Goal: Task Accomplishment & Management: Manage account settings

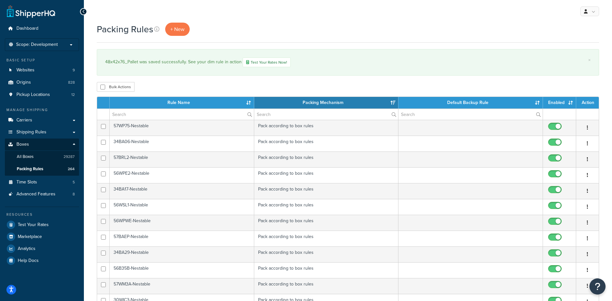
select select "15"
click at [49, 159] on link "All Boxes 29287" at bounding box center [42, 157] width 74 height 12
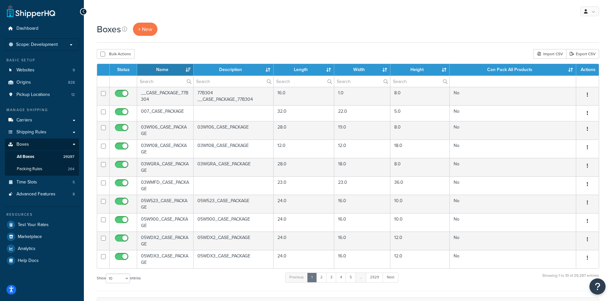
click at [232, 53] on div "Bulk Actions Duplicate Delete Import CSV Export CSV" at bounding box center [348, 54] width 503 height 10
click at [562, 54] on div "Import CSV" at bounding box center [550, 54] width 33 height 10
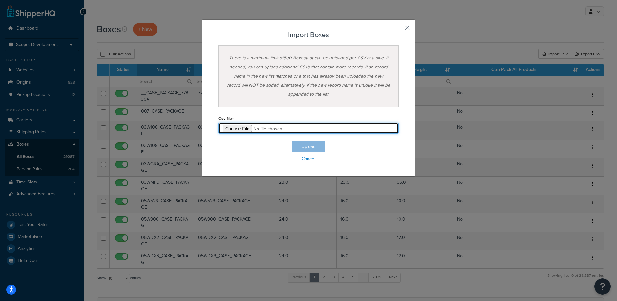
click at [226, 129] on input "file" at bounding box center [309, 128] width 180 height 11
type input "C:\fakepath\pallet box project - test 1 box import.csv"
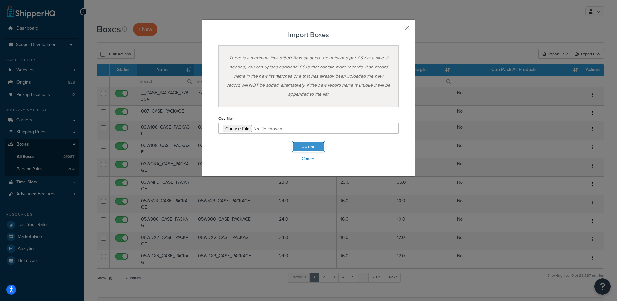
click at [318, 148] on button "Upload" at bounding box center [309, 146] width 32 height 10
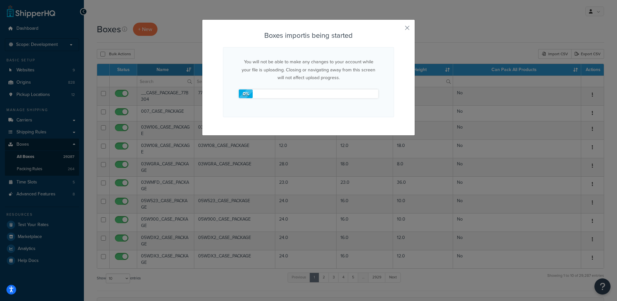
click at [254, 286] on div "Boxes import is being started You will not be able to make any changes to your …" at bounding box center [308, 150] width 617 height 301
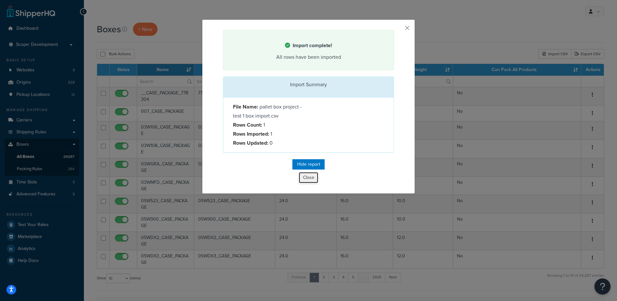
click at [305, 177] on button "Close" at bounding box center [308, 177] width 19 height 11
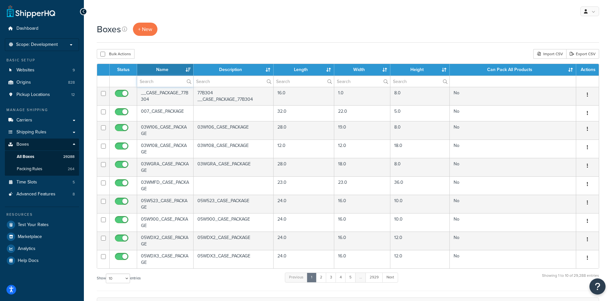
click at [151, 82] on input "text" at bounding box center [165, 81] width 56 height 11
click at [145, 30] on span "+ New" at bounding box center [145, 29] width 14 height 7
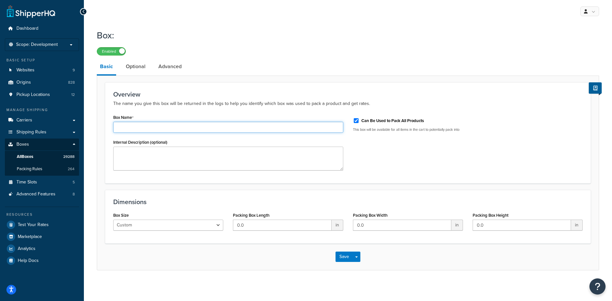
click at [142, 130] on input "Box Name" at bounding box center [228, 127] width 230 height 11
paste input "72x70x58_Pallet"
type input "72x70x58_Pallet"
click at [142, 163] on textarea "Internal Description (optional)" at bounding box center [228, 159] width 230 height 24
paste textarea "56WUI1"
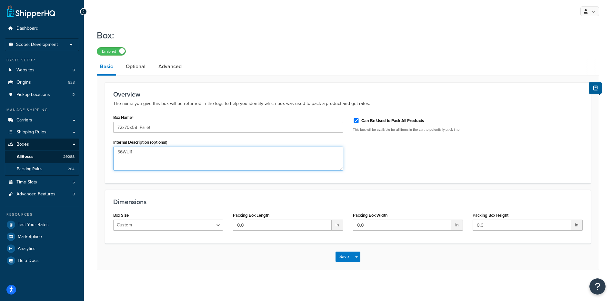
type textarea "56WUI1"
click at [46, 166] on link "Packing Rules 264" at bounding box center [42, 169] width 74 height 12
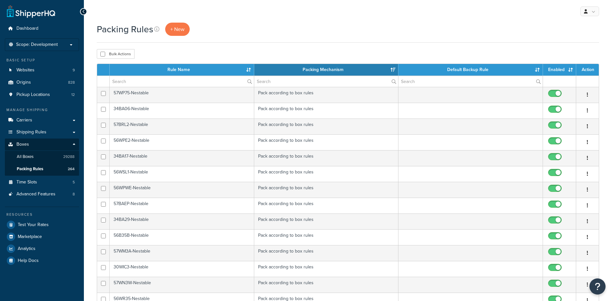
select select "15"
click at [172, 26] on span "+ New" at bounding box center [177, 29] width 14 height 7
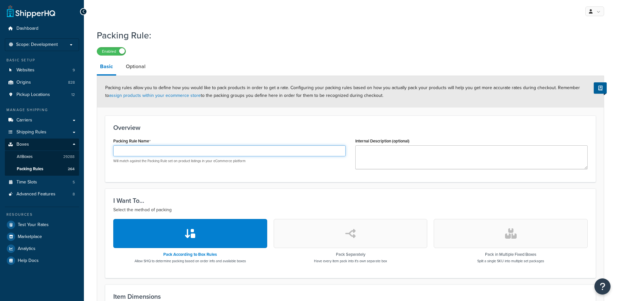
click at [137, 150] on input "Packing Rule Name" at bounding box center [229, 150] width 232 height 11
paste input "72x70x58_Pallet"
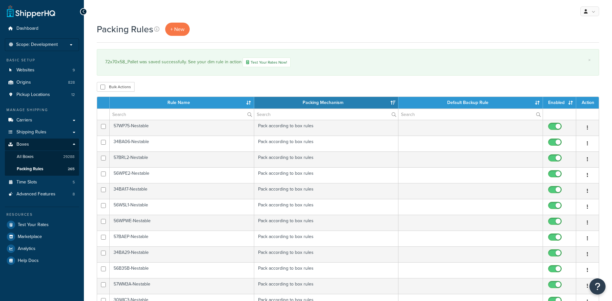
select select "15"
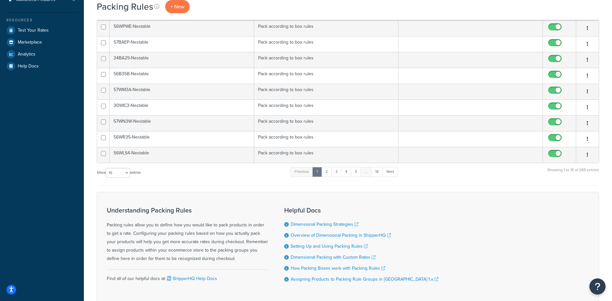
scroll to position [138, 0]
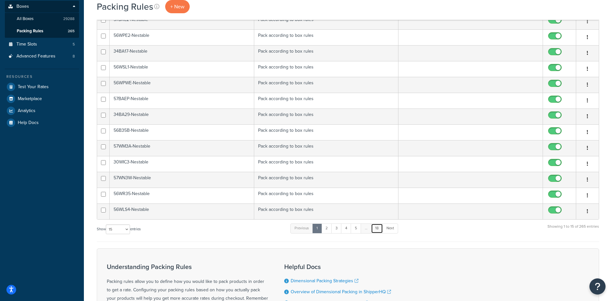
click at [379, 225] on link "18" at bounding box center [377, 228] width 12 height 10
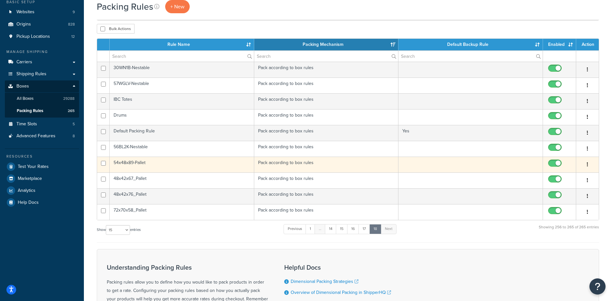
scroll to position [41, 0]
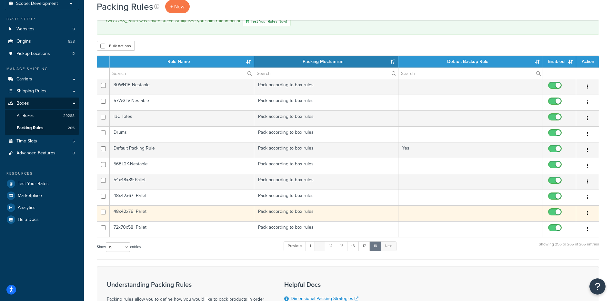
click at [124, 210] on td "48x42x76_Pallet" at bounding box center [182, 213] width 145 height 16
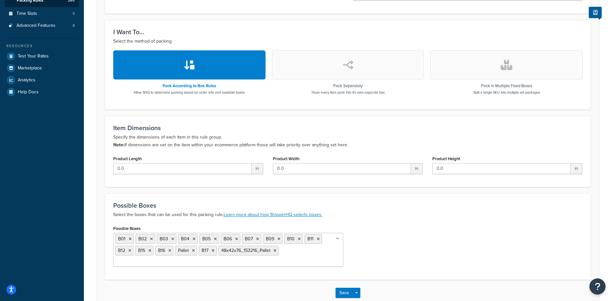
scroll to position [194, 0]
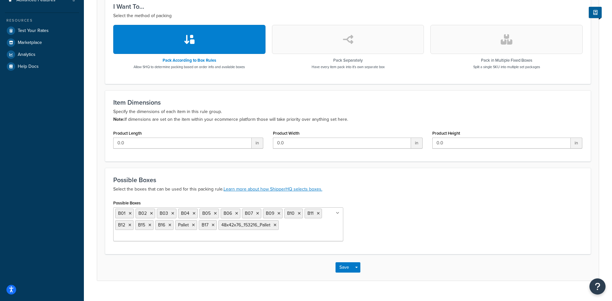
click at [194, 212] on ul "B01 B02 B03 B04 B05 B06 B07 B09 B10 B11 B12 B15 B16 Pallet B17 48x42x76_153216_…" at bounding box center [228, 224] width 230 height 34
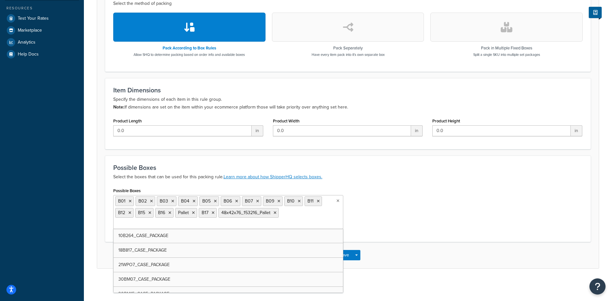
scroll to position [0, 0]
click at [194, 212] on icon at bounding box center [193, 213] width 3 height 4
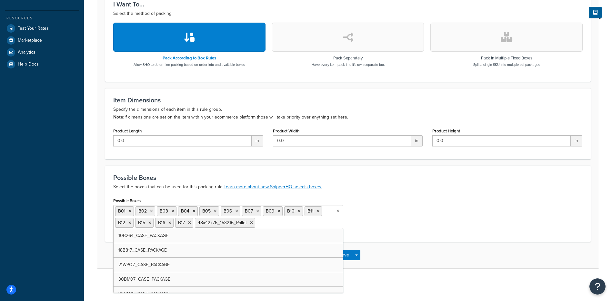
scroll to position [197, 0]
click at [348, 253] on button "Save" at bounding box center [344, 255] width 17 height 10
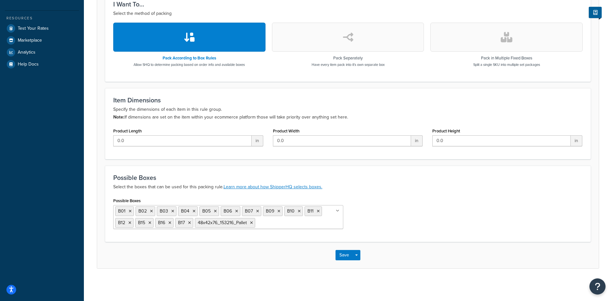
scroll to position [0, 0]
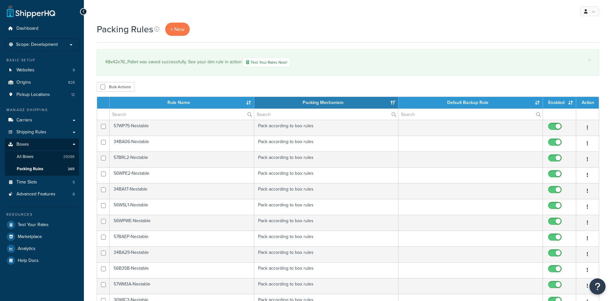
select select "15"
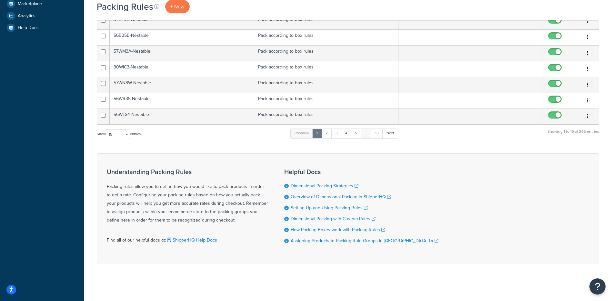
scroll to position [235, 0]
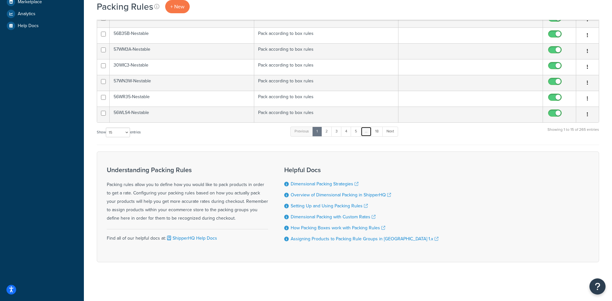
click at [366, 129] on link "…" at bounding box center [366, 132] width 11 height 10
click at [359, 129] on link "5" at bounding box center [356, 132] width 11 height 10
click at [374, 129] on link "18" at bounding box center [376, 132] width 12 height 10
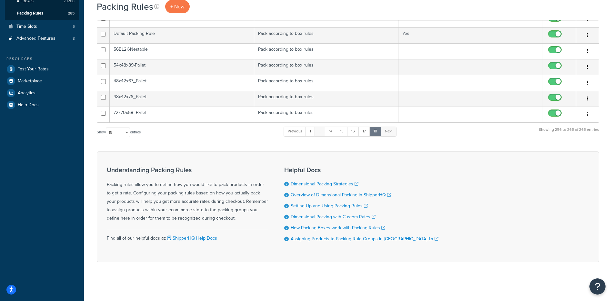
scroll to position [156, 0]
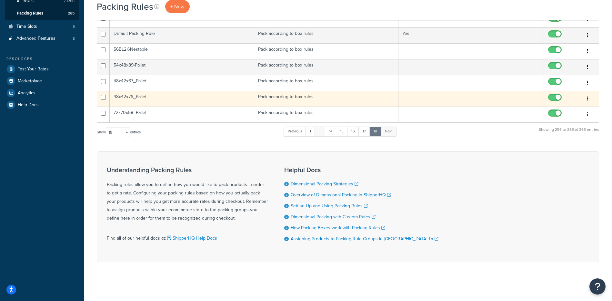
click at [131, 96] on td "48x42x76_Pallet" at bounding box center [182, 99] width 145 height 16
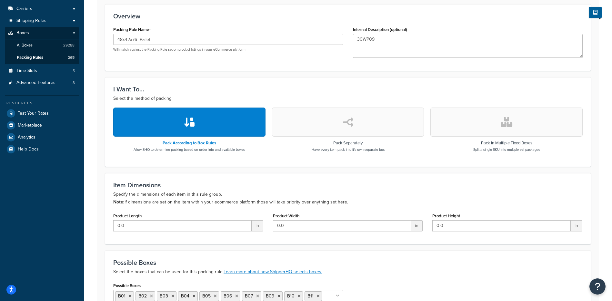
scroll to position [67, 0]
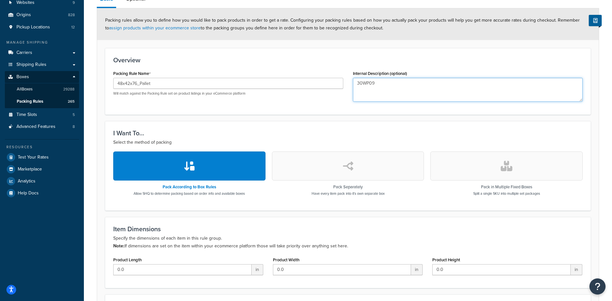
drag, startPoint x: 382, startPoint y: 84, endPoint x: 324, endPoint y: 73, distance: 59.5
click at [324, 73] on div "Packing Rule Name 48x42x76_Pallet Will match against the Packing Rule set on pr…" at bounding box center [347, 88] width 479 height 38
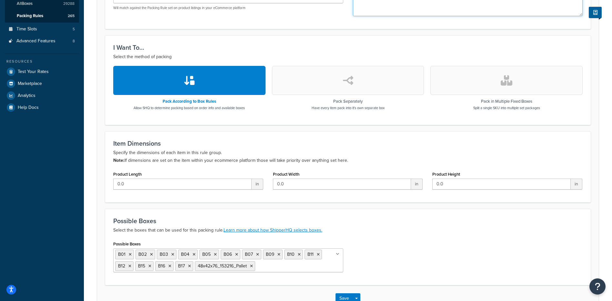
scroll to position [164, 0]
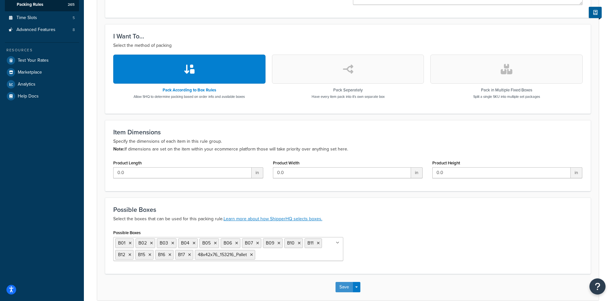
click at [346, 286] on button "Save" at bounding box center [344, 287] width 17 height 10
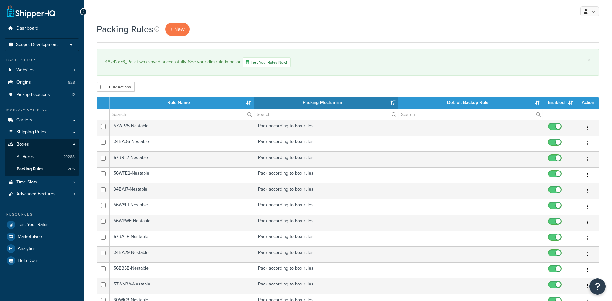
select select "15"
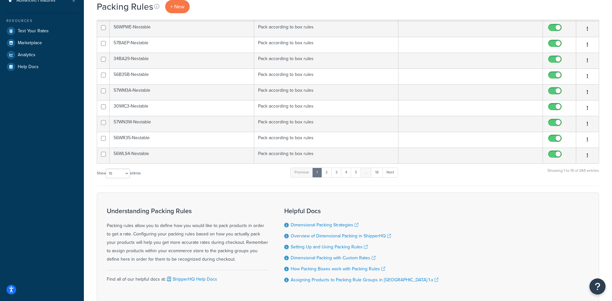
scroll to position [235, 0]
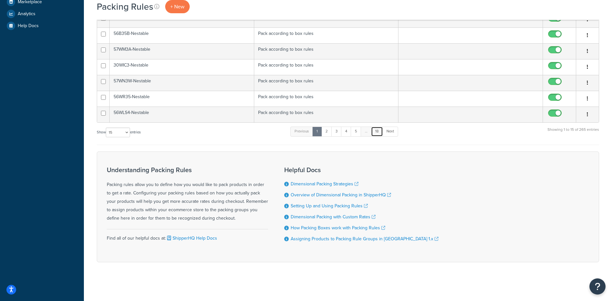
click at [382, 132] on link "18" at bounding box center [377, 132] width 12 height 10
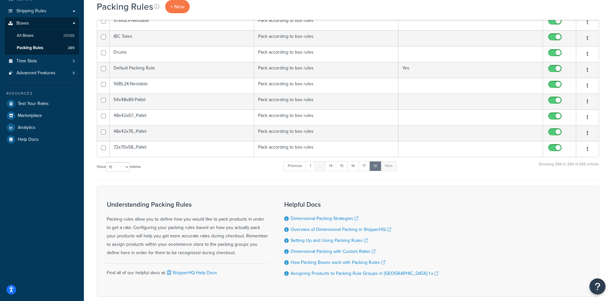
scroll to position [91, 0]
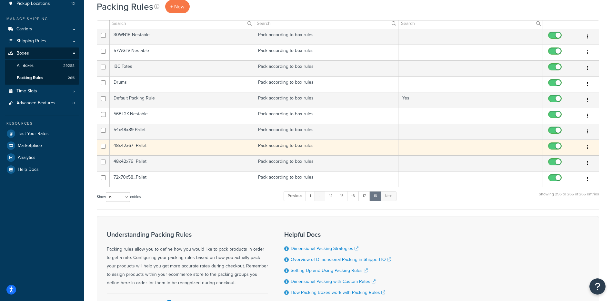
click at [129, 148] on td "48x42x67_Pallet" at bounding box center [182, 147] width 145 height 16
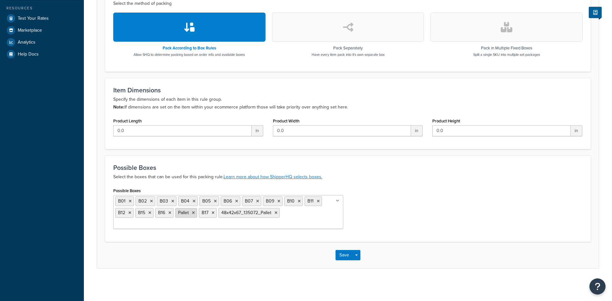
scroll to position [207, 0]
click at [194, 213] on icon at bounding box center [193, 213] width 3 height 4
click at [379, 212] on div "Possible Boxes B01 B02 B03 B04 B05 B06 B07 B09 B10 B11 B12 B15 B16 Pallet B17 4…" at bounding box center [347, 210] width 479 height 48
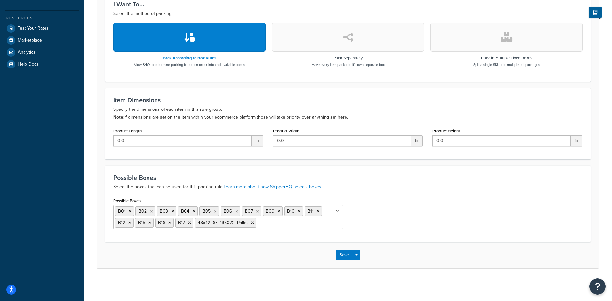
scroll to position [0, 0]
click at [339, 255] on button "Save" at bounding box center [344, 255] width 17 height 10
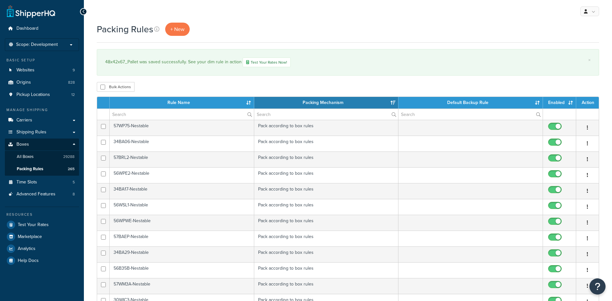
select select "15"
click at [51, 48] on li "Scope: Development Live Integration Test" at bounding box center [42, 44] width 74 height 13
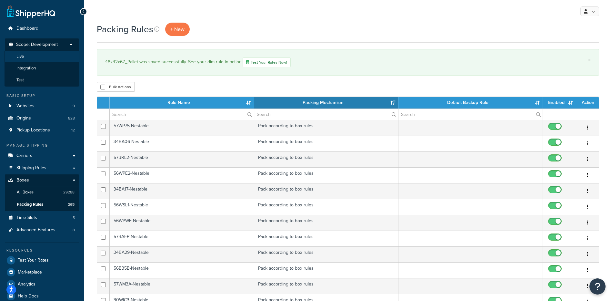
click at [39, 58] on li "Live" at bounding box center [42, 57] width 75 height 12
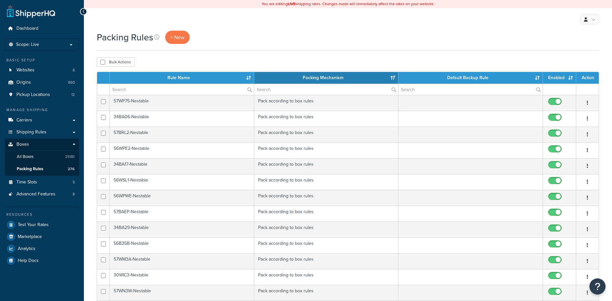
select select "15"
click at [30, 153] on link "All Boxes 25181" at bounding box center [42, 157] width 74 height 12
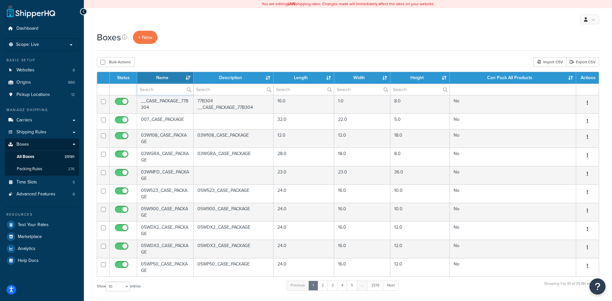
paste input "30BP4L"
type input "30BP4L"
click at [196, 63] on div "Bulk Actions Duplicate Delete Import CSV Export CSV" at bounding box center [348, 62] width 503 height 10
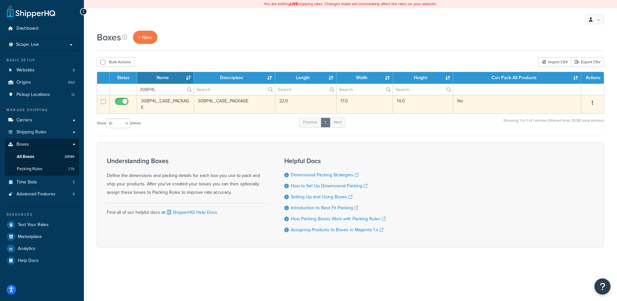
click at [596, 101] on button "button" at bounding box center [592, 103] width 9 height 10
click at [582, 141] on link "Delete" at bounding box center [571, 141] width 51 height 13
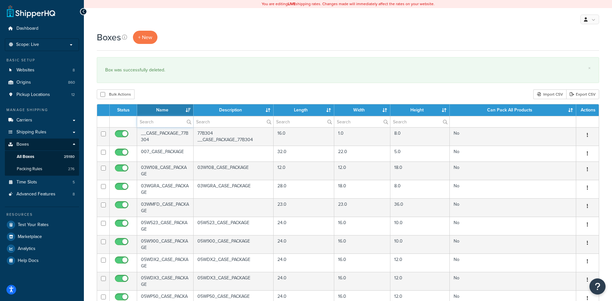
click at [158, 118] on input "text" at bounding box center [165, 121] width 56 height 11
paste input "30BPCL"
type input "30BPCL"
click at [175, 102] on div "Boxes + New × Box was successfully deleted. Bulk Actions Duplicate [GEOGRAPHIC_…" at bounding box center [348, 248] width 529 height 435
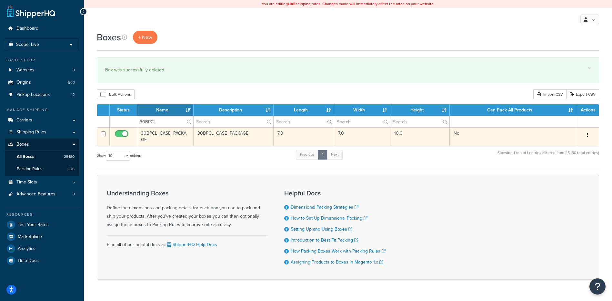
click at [589, 134] on button "button" at bounding box center [587, 135] width 9 height 10
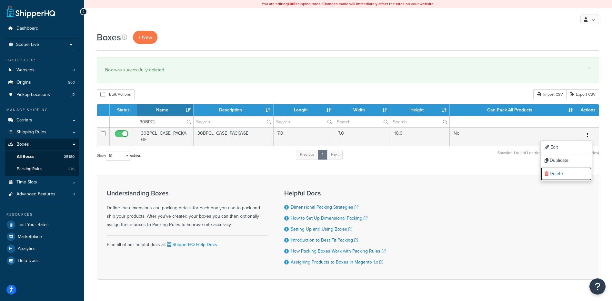
click at [564, 170] on link "Delete" at bounding box center [566, 173] width 51 height 13
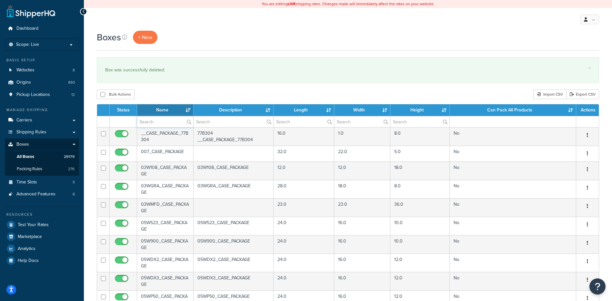
paste input "30BPCM"
type input "30BPCM"
click at [205, 101] on div "Boxes + New × Box was successfully deleted. Bulk Actions Duplicate [GEOGRAPHIC_…" at bounding box center [348, 248] width 529 height 435
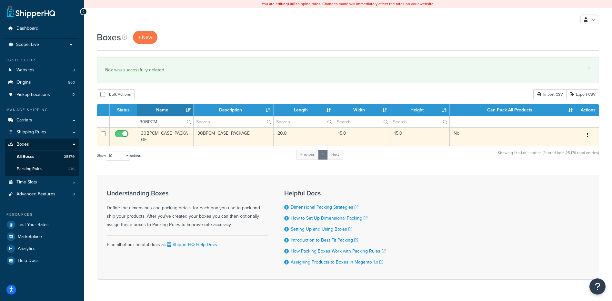
click at [587, 133] on button "button" at bounding box center [587, 135] width 9 height 10
click at [571, 177] on link "Delete" at bounding box center [566, 173] width 51 height 13
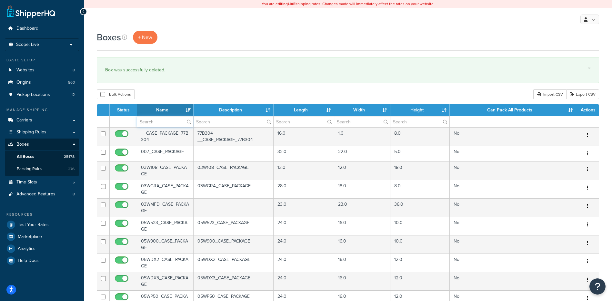
click at [167, 123] on input "text" at bounding box center [165, 121] width 56 height 11
paste input "30BPCR"
type input "30BPCR"
click at [184, 101] on div "Boxes + New × Box was successfully deleted. Bulk Actions Duplicate Delete Impor…" at bounding box center [348, 248] width 529 height 435
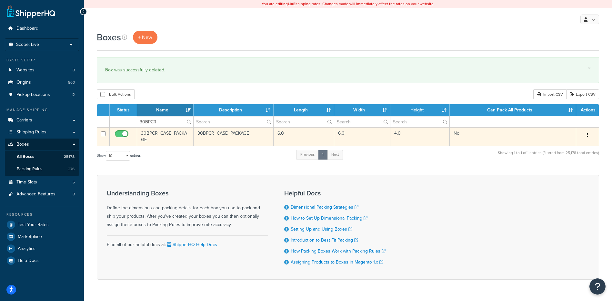
click at [589, 136] on button "button" at bounding box center [587, 135] width 9 height 10
click at [571, 171] on link "Delete" at bounding box center [566, 173] width 51 height 13
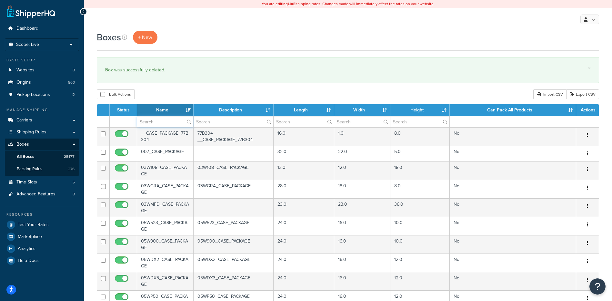
paste input "30BPDC"
type input "30BPDC"
click at [178, 99] on div "Bulk Actions Duplicate Delete Import CSV Export CSV" at bounding box center [348, 94] width 503 height 10
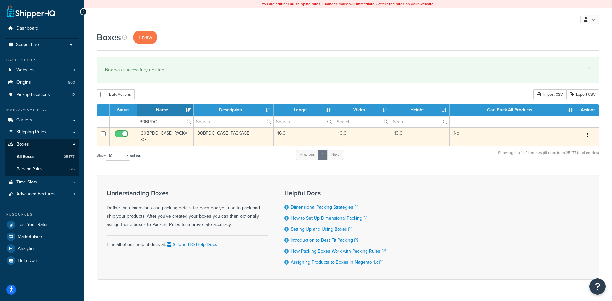
click at [590, 136] on button "button" at bounding box center [587, 135] width 9 height 10
click at [571, 172] on link "Delete" at bounding box center [566, 173] width 51 height 13
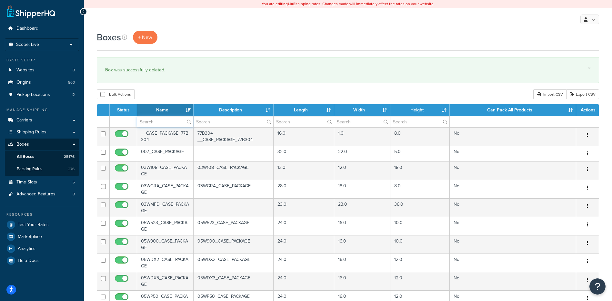
click at [155, 125] on input "text" at bounding box center [165, 121] width 56 height 11
paste input "30BPDC"
click at [171, 93] on div "Bulk Actions Duplicate [GEOGRAPHIC_DATA] Import CSV Export CSV" at bounding box center [348, 94] width 503 height 10
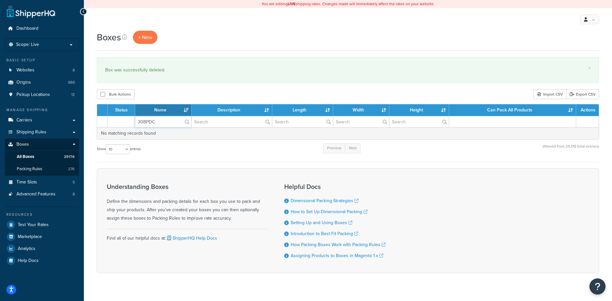
drag, startPoint x: 165, startPoint y: 123, endPoint x: 139, endPoint y: 127, distance: 26.8
click at [139, 127] on input "30BPDC" at bounding box center [163, 121] width 56 height 11
paste input "OG"
type input "30BPOG"
click at [190, 99] on div "Bulk Actions Duplicate [GEOGRAPHIC_DATA] Import CSV Export CSV" at bounding box center [348, 94] width 503 height 10
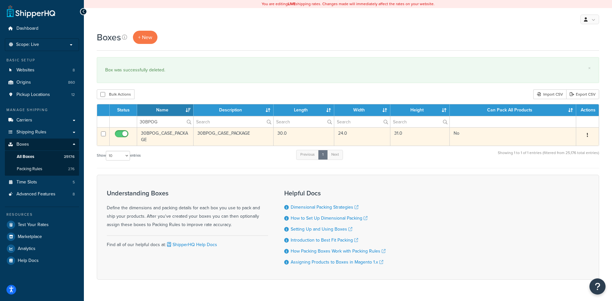
click at [588, 136] on icon "button" at bounding box center [587, 135] width 1 height 5
click at [553, 173] on link "Delete" at bounding box center [566, 173] width 51 height 13
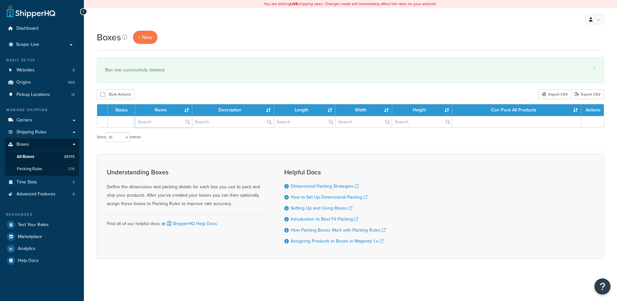
click at [157, 123] on input "text" at bounding box center [163, 121] width 57 height 11
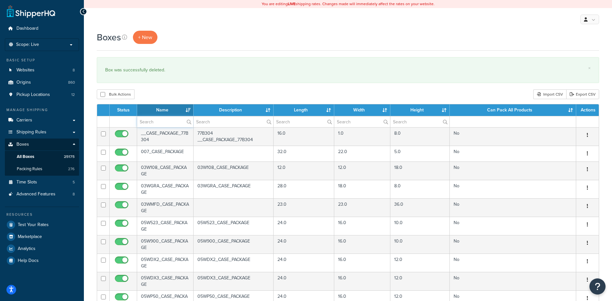
paste input "30BPOQ"
type input "30BPOQ"
click at [169, 95] on div "Bulk Actions Duplicate [GEOGRAPHIC_DATA] Import CSV Export CSV" at bounding box center [348, 94] width 503 height 10
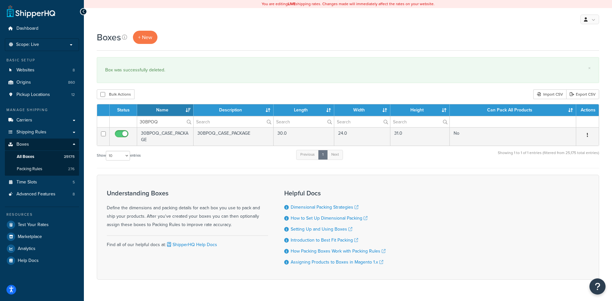
click at [588, 134] on icon "button" at bounding box center [587, 135] width 1 height 5
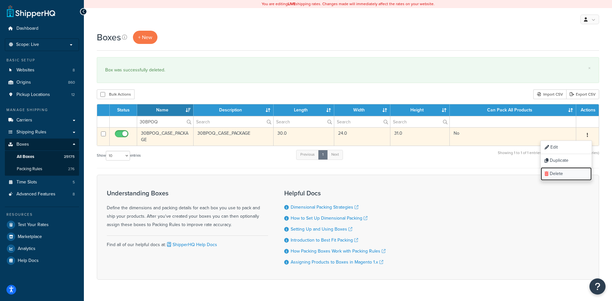
click at [564, 180] on link "Delete" at bounding box center [566, 173] width 51 height 13
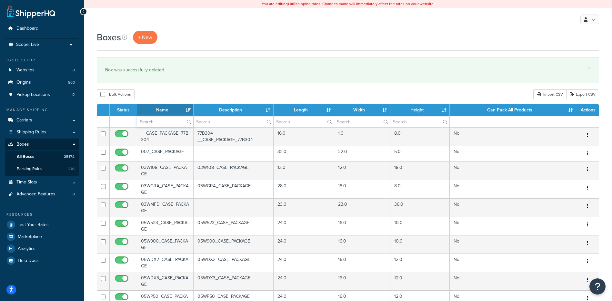
click at [162, 120] on input "text" at bounding box center [165, 121] width 56 height 11
paste input "30BPV1"
type input "30BPV1"
click at [182, 94] on div "Bulk Actions Duplicate [GEOGRAPHIC_DATA] Import CSV Export CSV" at bounding box center [348, 94] width 503 height 10
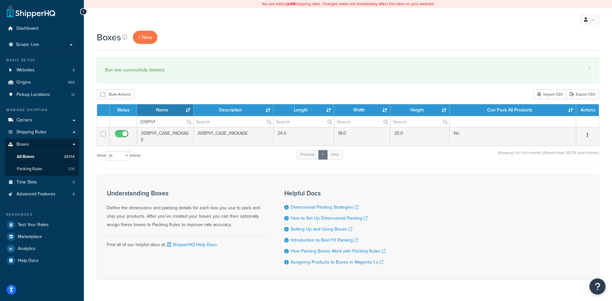
click at [590, 137] on button "button" at bounding box center [587, 135] width 9 height 10
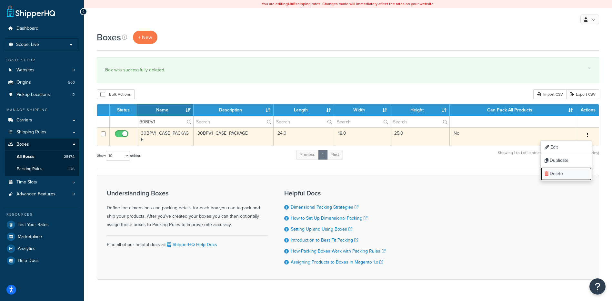
click at [570, 172] on link "Delete" at bounding box center [566, 173] width 51 height 13
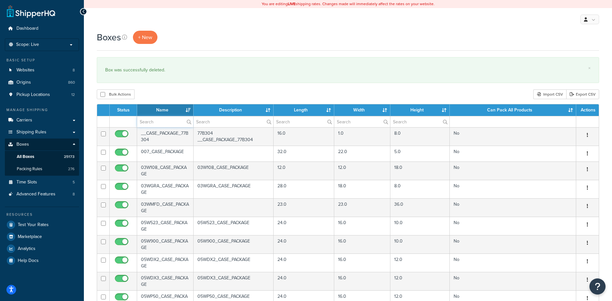
click at [152, 124] on input "text" at bounding box center [165, 121] width 56 height 11
paste input "30BRTB"
type input "30BRTB"
click at [172, 97] on div "Bulk Actions Duplicate [GEOGRAPHIC_DATA] Import CSV Export CSV" at bounding box center [348, 94] width 503 height 10
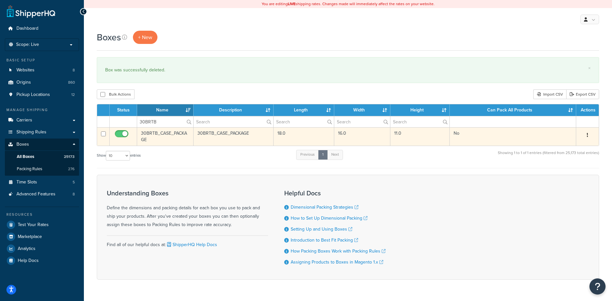
click at [589, 136] on button "button" at bounding box center [587, 135] width 9 height 10
click at [566, 176] on link "Delete" at bounding box center [566, 173] width 51 height 13
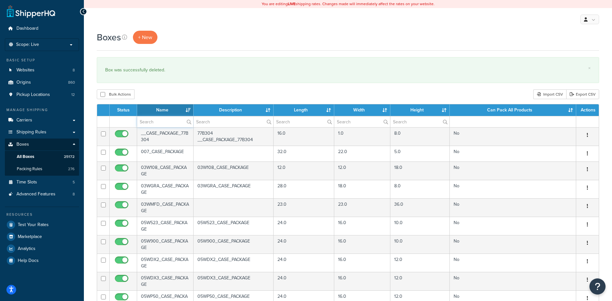
click at [156, 121] on input "text" at bounding box center [165, 121] width 56 height 11
paste input "30BSBC"
type input "30BSBC"
drag, startPoint x: 192, startPoint y: 95, endPoint x: 190, endPoint y: 96, distance: 3.3
click at [192, 94] on div "Bulk Actions Duplicate [GEOGRAPHIC_DATA] Import CSV Export CSV" at bounding box center [348, 94] width 503 height 10
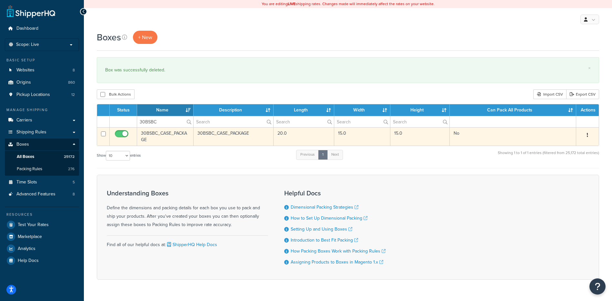
click at [591, 134] on button "button" at bounding box center [587, 135] width 9 height 10
click at [560, 174] on link "Delete" at bounding box center [566, 173] width 51 height 13
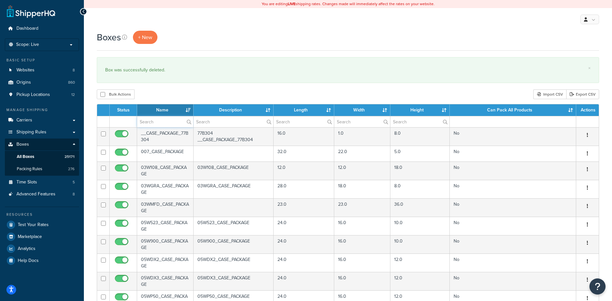
click at [163, 123] on input "text" at bounding box center [165, 121] width 56 height 11
paste input "30BU12"
type input "30BU12"
click at [169, 94] on div "Bulk Actions Duplicate [GEOGRAPHIC_DATA] Import CSV Export CSV" at bounding box center [348, 94] width 503 height 10
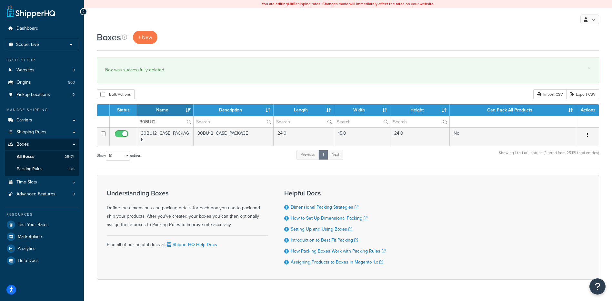
click at [590, 134] on button "button" at bounding box center [587, 135] width 9 height 10
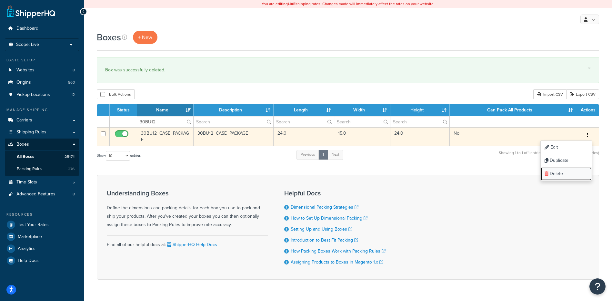
click at [577, 174] on link "Delete" at bounding box center [566, 173] width 51 height 13
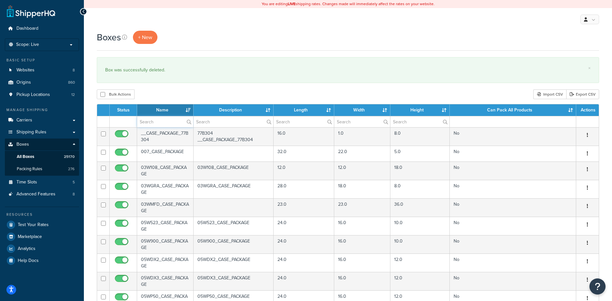
click at [157, 124] on input "text" at bounding box center [165, 121] width 56 height 11
paste input "30BUNH"
type input "30BUNH"
click at [193, 93] on div "Bulk Actions Duplicate [GEOGRAPHIC_DATA] Import CSV Export CSV" at bounding box center [348, 94] width 503 height 10
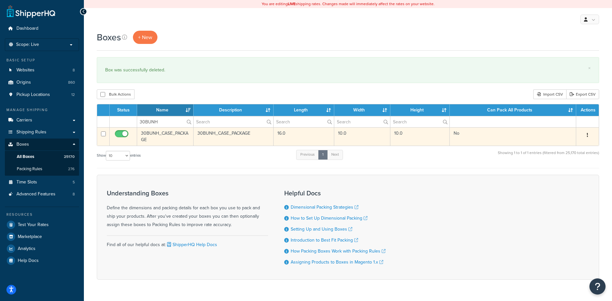
click at [590, 135] on button "button" at bounding box center [587, 135] width 9 height 10
click at [573, 171] on link "Delete" at bounding box center [566, 173] width 51 height 13
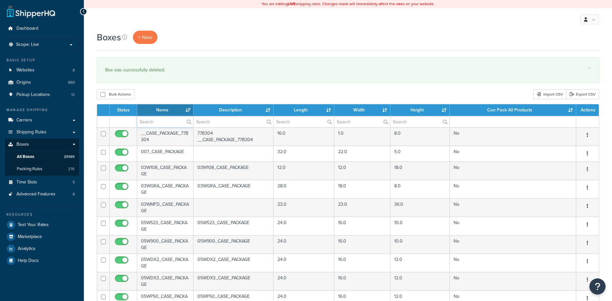
click at [168, 125] on input "text" at bounding box center [165, 121] width 56 height 11
paste input "30BUYU"
type input "30BUYU"
click at [171, 99] on div "Bulk Actions Duplicate [GEOGRAPHIC_DATA] Import CSV Export CSV" at bounding box center [348, 94] width 503 height 10
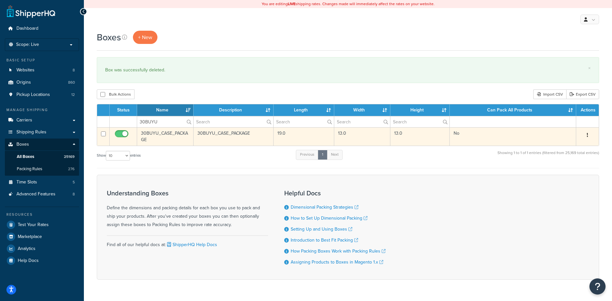
click at [587, 136] on icon "button" at bounding box center [587, 135] width 1 height 5
click at [571, 175] on link "Delete" at bounding box center [566, 173] width 51 height 13
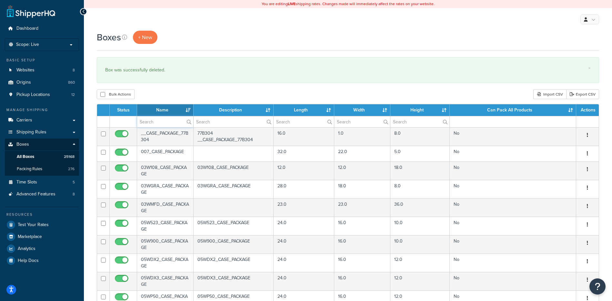
click at [166, 120] on input "text" at bounding box center [165, 121] width 56 height 11
paste input "30BV75"
type input "30BV75"
click at [199, 92] on div "Bulk Actions Duplicate [GEOGRAPHIC_DATA] Import CSV Export CSV" at bounding box center [348, 94] width 503 height 10
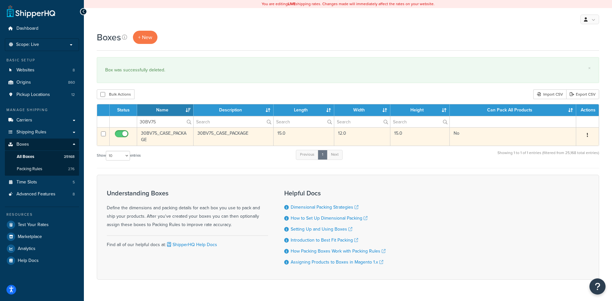
click at [587, 136] on button "button" at bounding box center [587, 135] width 9 height 10
click at [572, 176] on link "Delete" at bounding box center [566, 173] width 51 height 13
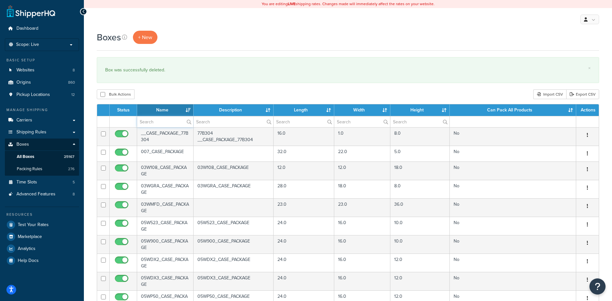
click at [154, 125] on input "text" at bounding box center [165, 121] width 56 height 11
paste input "30BV76"
type input "30BV76"
click at [191, 91] on div "Bulk Actions Duplicate [GEOGRAPHIC_DATA] Import CSV Export CSV" at bounding box center [348, 94] width 503 height 10
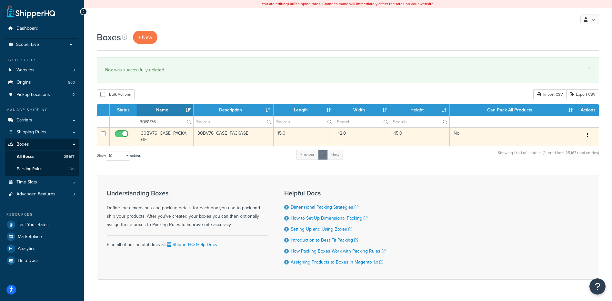
click at [589, 135] on button "button" at bounding box center [587, 135] width 9 height 10
click at [575, 177] on link "Delete" at bounding box center [566, 173] width 51 height 13
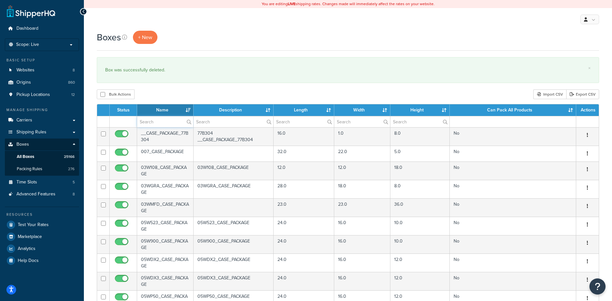
click at [153, 123] on input "text" at bounding box center [165, 121] width 56 height 11
paste input "30BV83"
type input "30BV83"
click at [175, 97] on div "Bulk Actions Duplicate [GEOGRAPHIC_DATA] Import CSV Export CSV" at bounding box center [348, 94] width 503 height 10
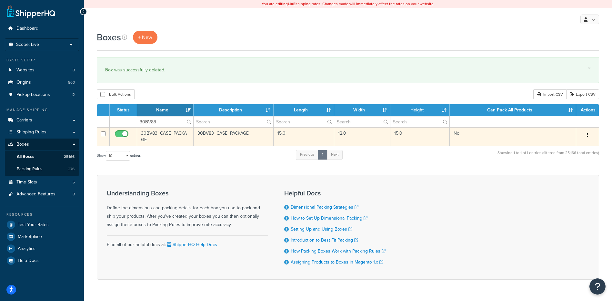
click at [586, 134] on button "button" at bounding box center [587, 135] width 9 height 10
click at [566, 166] on link "Duplicate" at bounding box center [566, 160] width 51 height 13
click at [565, 173] on link "Delete" at bounding box center [566, 173] width 51 height 13
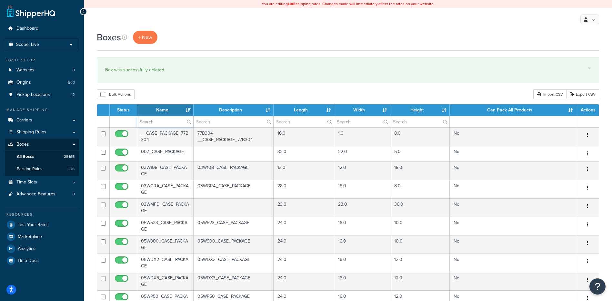
click at [159, 118] on input "text" at bounding box center [165, 121] width 56 height 11
paste input "30BV84"
type input "30BV84"
click at [196, 95] on div "Bulk Actions Duplicate [GEOGRAPHIC_DATA] Import CSV Export CSV" at bounding box center [348, 94] width 503 height 10
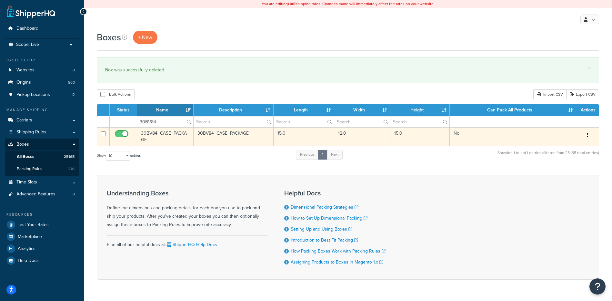
click at [587, 133] on icon "button" at bounding box center [587, 135] width 1 height 5
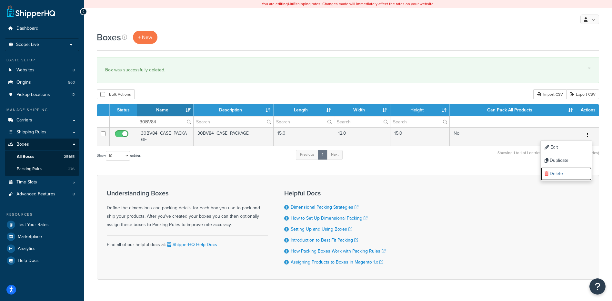
click at [572, 176] on link "Delete" at bounding box center [566, 173] width 51 height 13
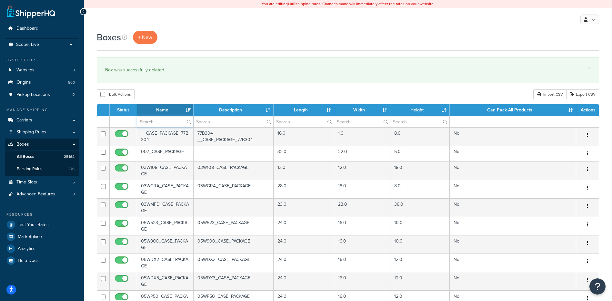
click at [147, 122] on input "text" at bounding box center [165, 121] width 56 height 11
paste input "30BVA9"
type input "30BVA9"
click at [178, 88] on div "Boxes + New × Box was successfully deleted. Bulk Actions Duplicate Delete Impor…" at bounding box center [348, 248] width 529 height 435
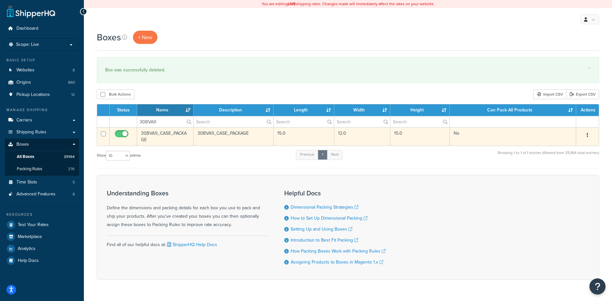
click at [587, 134] on button "button" at bounding box center [587, 135] width 9 height 10
click at [571, 170] on link "Delete" at bounding box center [566, 173] width 51 height 13
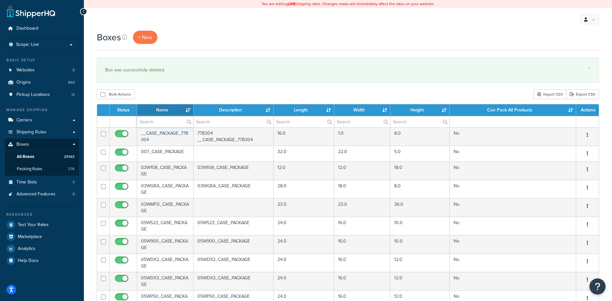
drag, startPoint x: 144, startPoint y: 125, endPoint x: 151, endPoint y: 117, distance: 10.5
click at [144, 125] on input "text" at bounding box center [165, 121] width 56 height 11
paste input "30BW4C"
type input "30BW4C"
click at [171, 97] on div "Bulk Actions Duplicate [GEOGRAPHIC_DATA] Import CSV Export CSV" at bounding box center [348, 94] width 503 height 10
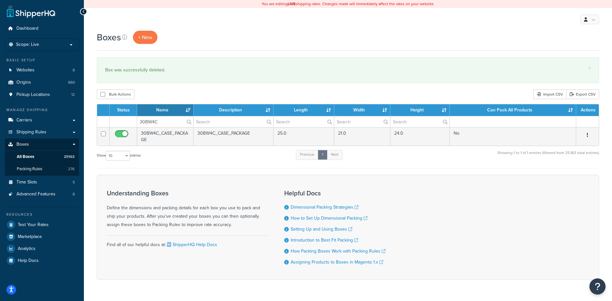
click at [587, 135] on icon "button" at bounding box center [587, 135] width 1 height 5
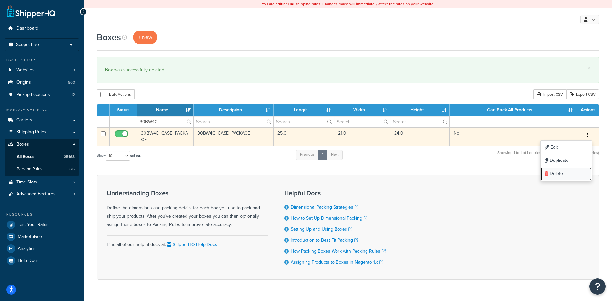
click at [574, 170] on link "Delete" at bounding box center [566, 173] width 51 height 13
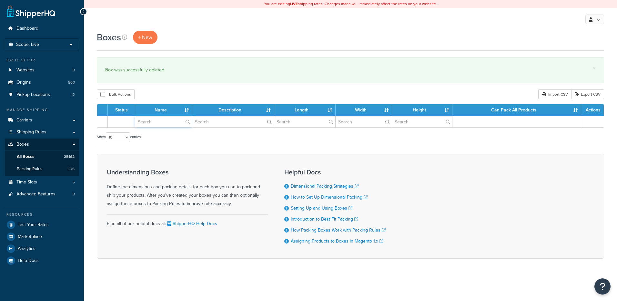
drag, startPoint x: 0, startPoint y: 0, endPoint x: 154, endPoint y: 118, distance: 194.6
click at [154, 118] on input "text" at bounding box center [163, 121] width 57 height 11
paste input "30W019"
type input "30W019"
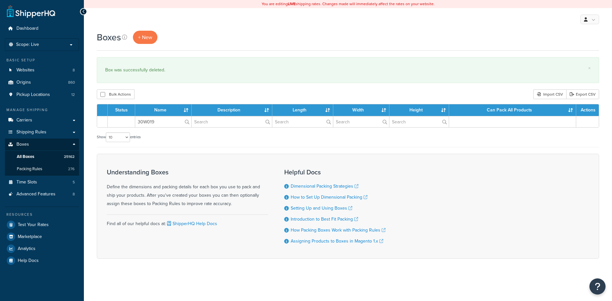
click at [160, 87] on div "Boxes + New × Box was successfully deleted. Bulk Actions Duplicate Delete Impor…" at bounding box center [348, 156] width 529 height 251
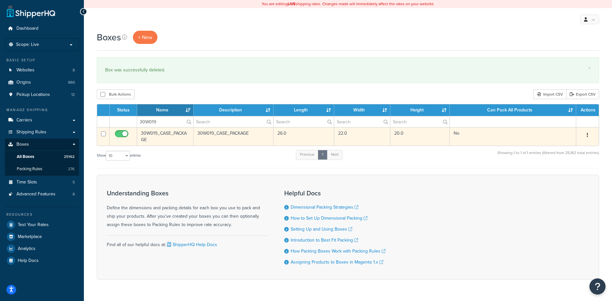
click at [588, 137] on icon "button" at bounding box center [587, 135] width 1 height 5
click at [570, 174] on link "Delete" at bounding box center [566, 173] width 51 height 13
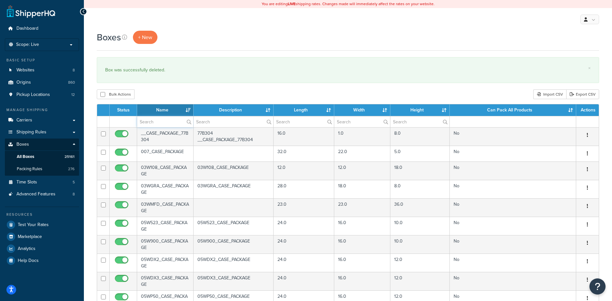
click at [149, 123] on input "text" at bounding box center [165, 121] width 56 height 11
paste input "30W01B"
type input "30W01B"
click at [168, 92] on div "Bulk Actions Duplicate [GEOGRAPHIC_DATA] Import CSV Export CSV" at bounding box center [348, 94] width 503 height 10
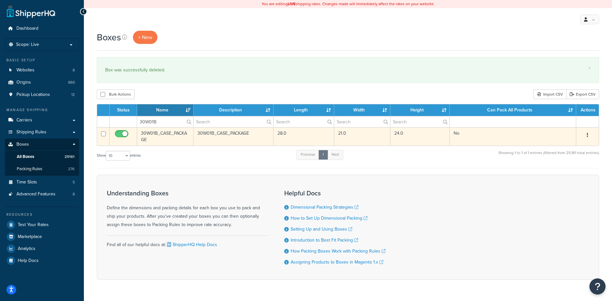
click at [588, 136] on icon "button" at bounding box center [587, 135] width 1 height 5
click at [565, 175] on link "Delete" at bounding box center [566, 173] width 51 height 13
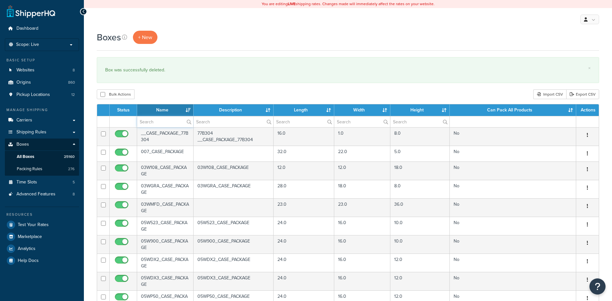
click at [146, 118] on input "text" at bounding box center [165, 121] width 56 height 11
paste input "30W01G"
type input "30W01G"
click at [164, 88] on div "Boxes + New × Box was successfully deleted. Bulk Actions Duplicate Delete Impor…" at bounding box center [348, 248] width 529 height 435
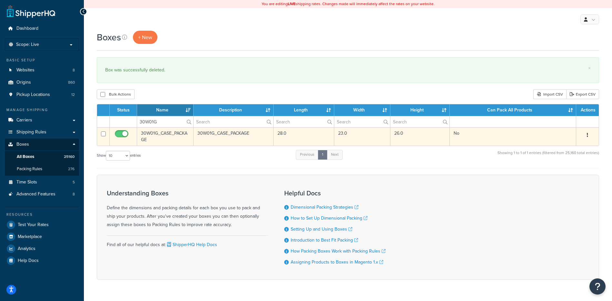
click at [589, 136] on button "button" at bounding box center [587, 135] width 9 height 10
click at [568, 168] on link "Delete" at bounding box center [566, 173] width 51 height 13
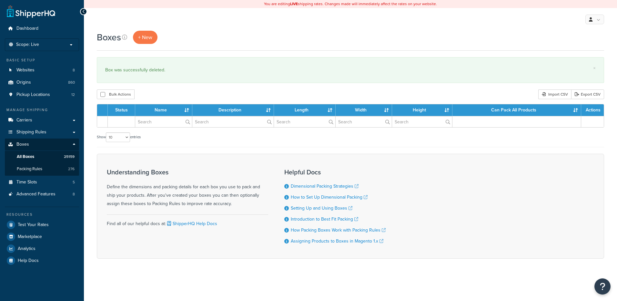
click at [155, 122] on input "text" at bounding box center [163, 121] width 57 height 11
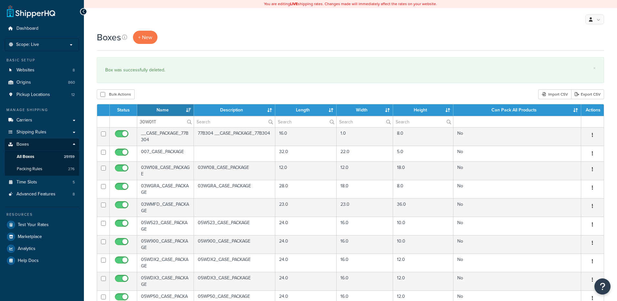
type input "30W01T"
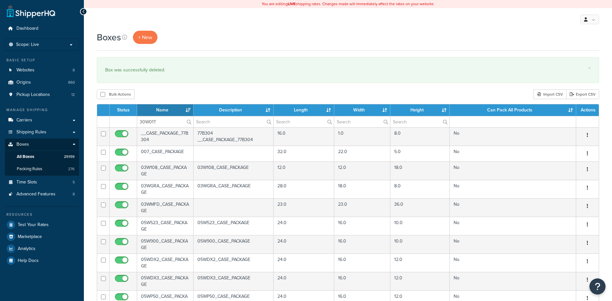
click at [168, 99] on div "Bulk Actions Duplicate [GEOGRAPHIC_DATA] Import CSV Export CSV" at bounding box center [348, 94] width 503 height 10
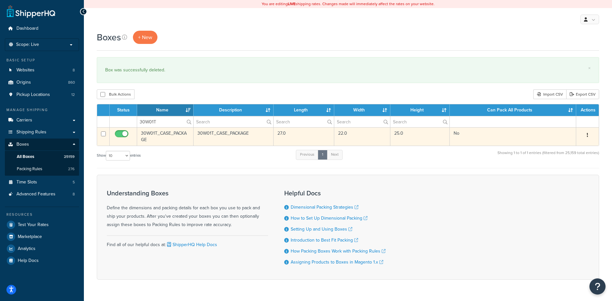
click at [587, 136] on icon "button" at bounding box center [587, 135] width 1 height 5
click at [576, 174] on link "Delete" at bounding box center [566, 173] width 51 height 13
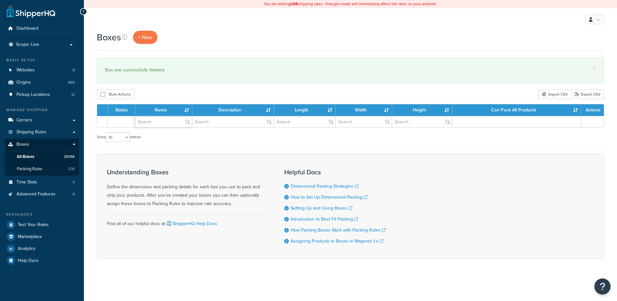
drag, startPoint x: 0, startPoint y: 0, endPoint x: 155, endPoint y: 121, distance: 196.9
click at [155, 121] on input "text" at bounding box center [163, 121] width 57 height 11
paste input "30W04T"
type input "30W04T"
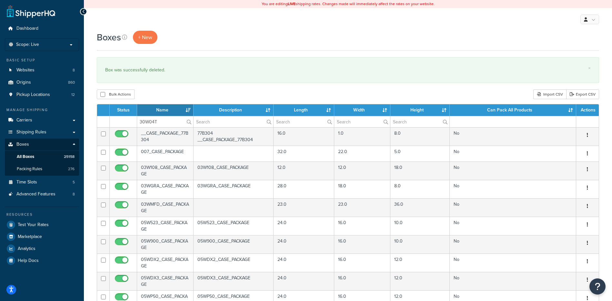
click at [156, 90] on div "Bulk Actions Duplicate [GEOGRAPHIC_DATA] Import CSV Export CSV" at bounding box center [348, 94] width 503 height 10
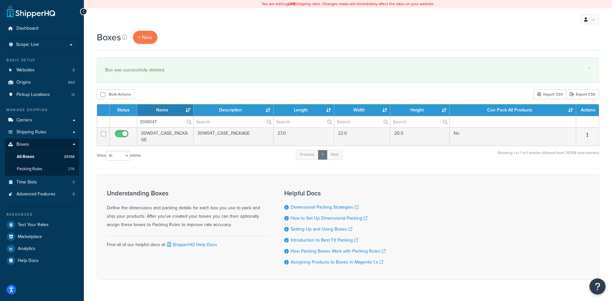
click at [590, 136] on button "button" at bounding box center [587, 135] width 9 height 10
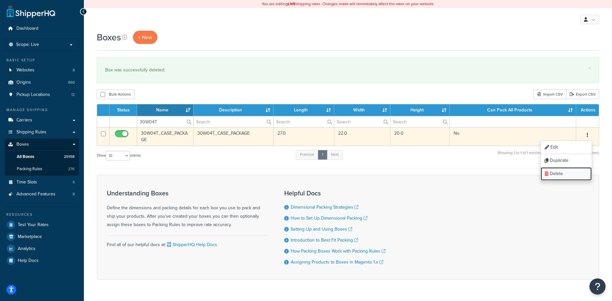
click at [564, 174] on link "Delete" at bounding box center [566, 173] width 51 height 13
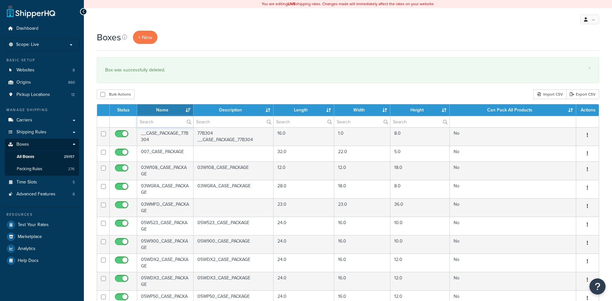
click at [160, 126] on input "text" at bounding box center [165, 121] width 56 height 11
paste input "30W08F"
type input "30W08F"
click at [179, 97] on div "Bulk Actions Duplicate [GEOGRAPHIC_DATA] Import CSV Export CSV" at bounding box center [348, 94] width 503 height 10
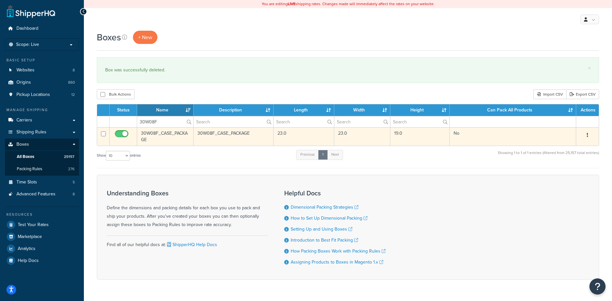
click at [588, 130] on button "button" at bounding box center [587, 135] width 9 height 10
click at [570, 176] on link "Delete" at bounding box center [566, 173] width 51 height 13
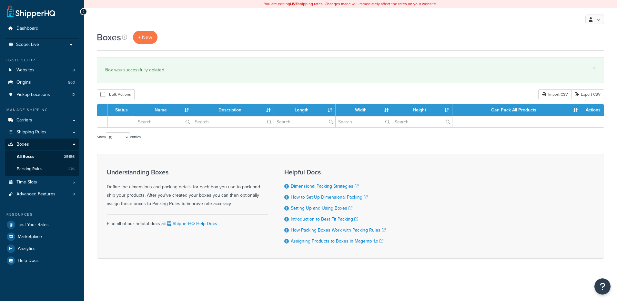
click at [157, 123] on input "text" at bounding box center [163, 121] width 57 height 11
type input "30W10D"
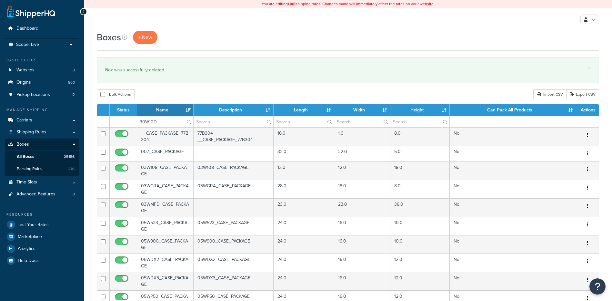
click at [170, 92] on div "Bulk Actions Duplicate [GEOGRAPHIC_DATA] Import CSV Export CSV" at bounding box center [348, 94] width 503 height 10
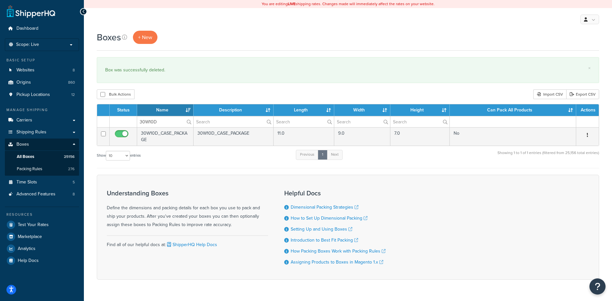
click at [590, 134] on button "button" at bounding box center [587, 135] width 9 height 10
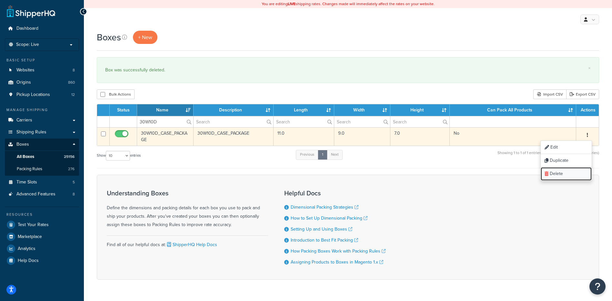
click at [568, 173] on link "Delete" at bounding box center [566, 173] width 51 height 13
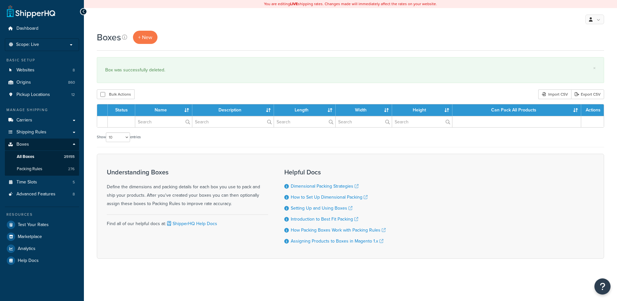
click at [157, 124] on input "text" at bounding box center [163, 121] width 57 height 11
type input "30W11B"
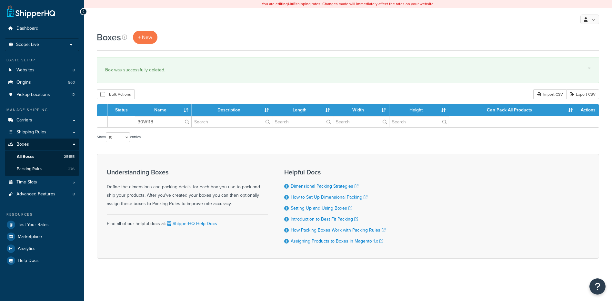
click at [171, 88] on div "Boxes + New × Box was successfully deleted. Bulk Actions Duplicate Delete Impor…" at bounding box center [348, 156] width 529 height 251
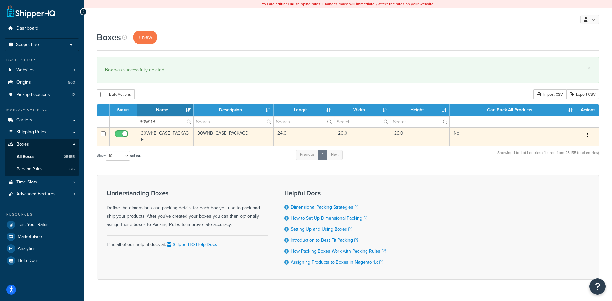
click at [590, 131] on button "button" at bounding box center [587, 135] width 9 height 10
click at [572, 180] on link "Delete" at bounding box center [566, 173] width 51 height 13
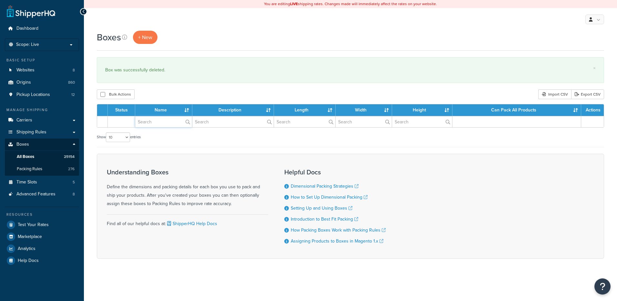
drag, startPoint x: 0, startPoint y: 0, endPoint x: 156, endPoint y: 118, distance: 195.0
click at [153, 121] on input "text" at bounding box center [163, 121] width 57 height 11
paste input "30W12C"
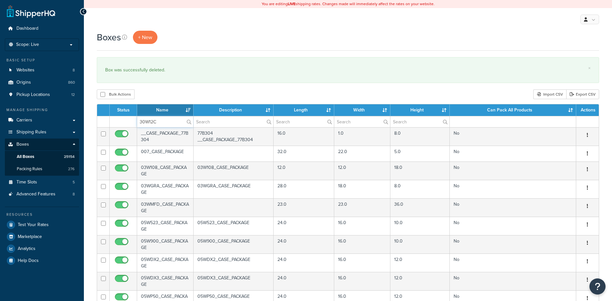
type input "30W12C"
click at [172, 92] on div "Bulk Actions Duplicate [GEOGRAPHIC_DATA] Import CSV Export CSV" at bounding box center [348, 94] width 503 height 10
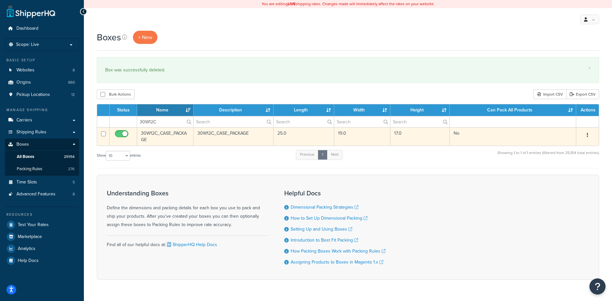
click at [587, 134] on button "button" at bounding box center [587, 135] width 9 height 10
click at [572, 178] on link "Delete" at bounding box center [566, 173] width 51 height 13
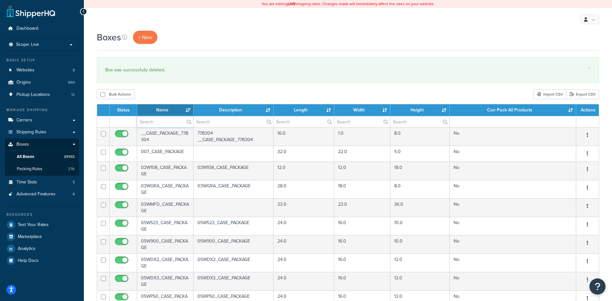
click at [173, 119] on input "text" at bounding box center [165, 121] width 56 height 11
paste input "30W12F"
type input "30W12F"
click at [177, 92] on div "Bulk Actions Duplicate [GEOGRAPHIC_DATA] Import CSV Export CSV" at bounding box center [348, 94] width 503 height 10
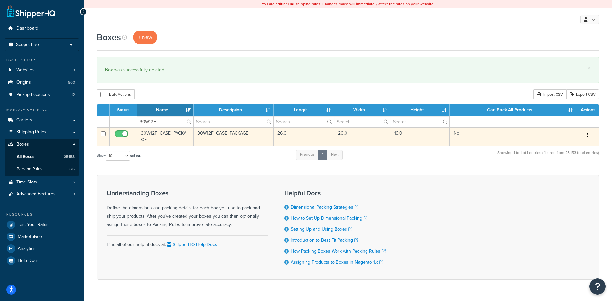
click at [587, 138] on button "button" at bounding box center [587, 135] width 9 height 10
click at [574, 174] on link "Delete" at bounding box center [566, 173] width 51 height 13
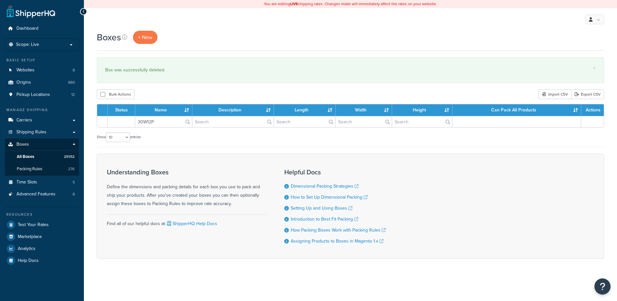
type input "30W12P"
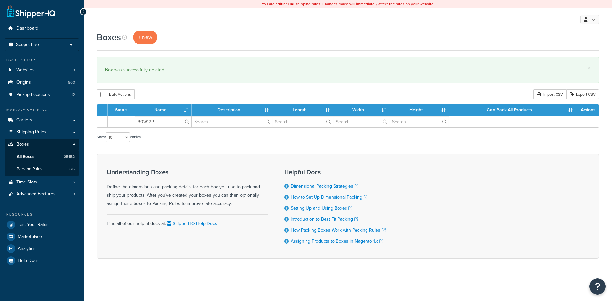
click at [174, 82] on div "× Box was successfully deleted." at bounding box center [348, 70] width 503 height 26
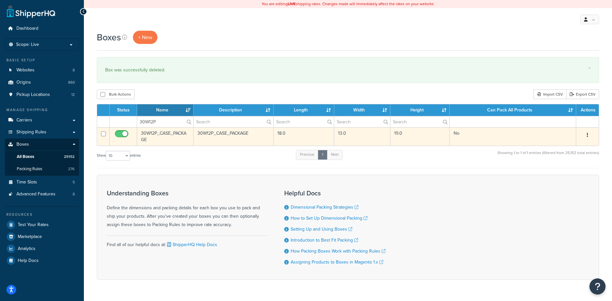
click at [589, 135] on button "button" at bounding box center [587, 135] width 9 height 10
click at [563, 174] on link "Delete" at bounding box center [566, 173] width 51 height 13
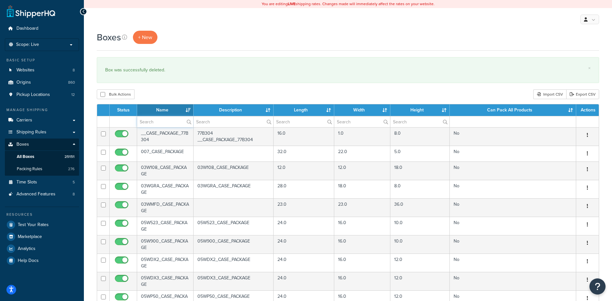
click at [170, 121] on input "text" at bounding box center [165, 121] width 56 height 11
paste input "30W12S"
type input "30W12S"
click at [169, 91] on div "Bulk Actions Duplicate [GEOGRAPHIC_DATA] Import CSV Export CSV" at bounding box center [348, 94] width 503 height 10
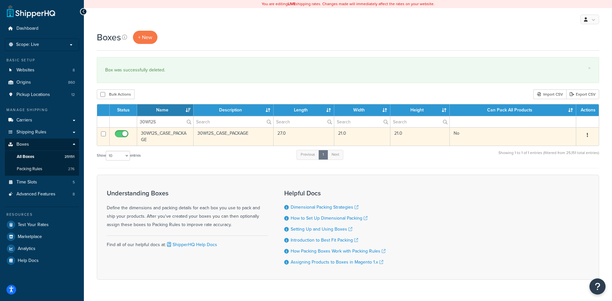
click at [590, 136] on button "button" at bounding box center [587, 135] width 9 height 10
click at [563, 172] on link "Delete" at bounding box center [566, 173] width 51 height 13
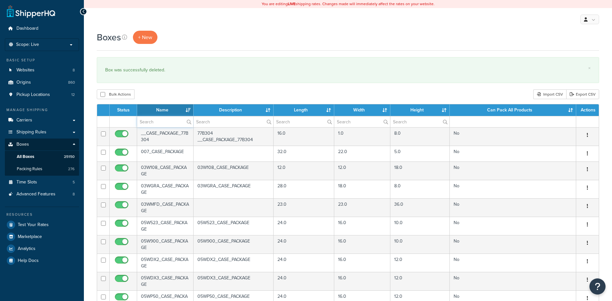
click at [165, 127] on input "text" at bounding box center [165, 121] width 56 height 11
paste input "30W12T"
type input "30W12T"
click at [181, 94] on div "Bulk Actions Duplicate [GEOGRAPHIC_DATA] Import CSV Export CSV" at bounding box center [348, 94] width 503 height 10
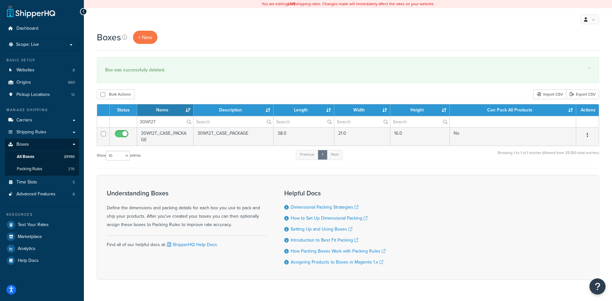
click at [587, 136] on button "button" at bounding box center [587, 135] width 9 height 10
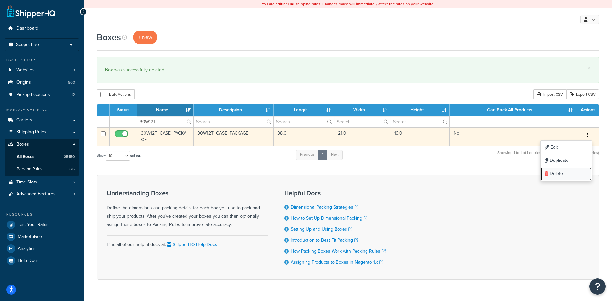
click at [576, 180] on link "Delete" at bounding box center [566, 173] width 51 height 13
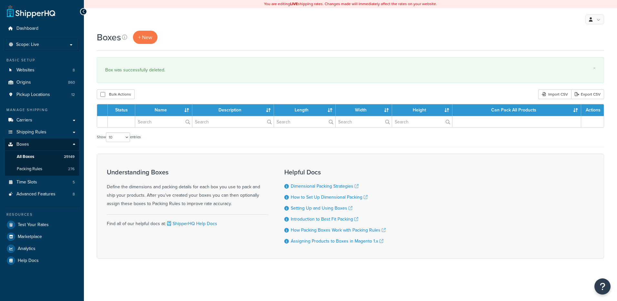
click at [149, 125] on input "text" at bounding box center [163, 121] width 57 height 11
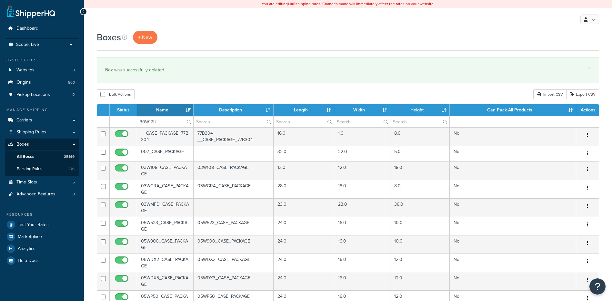
type input "30W12U"
click at [166, 96] on div "Bulk Actions Duplicate [GEOGRAPHIC_DATA] Import CSV Export CSV" at bounding box center [348, 94] width 503 height 10
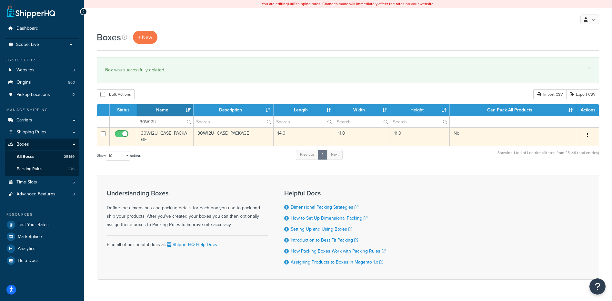
click at [588, 134] on icon "button" at bounding box center [587, 135] width 1 height 5
click at [564, 175] on link "Delete" at bounding box center [566, 173] width 51 height 13
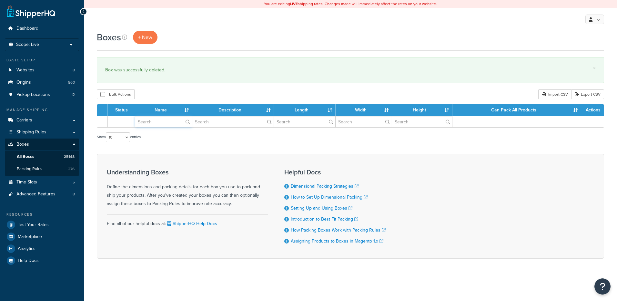
drag, startPoint x: 0, startPoint y: 0, endPoint x: 147, endPoint y: 124, distance: 192.7
click at [147, 124] on input "text" at bounding box center [163, 121] width 57 height 11
paste input "30W134"
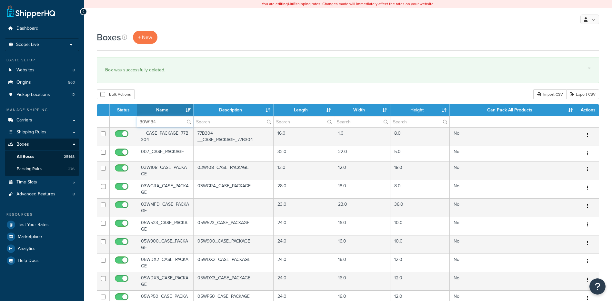
type input "30W134"
click at [163, 86] on div "Boxes + New × Box was successfully deleted. Bulk Actions Duplicate Delete Impor…" at bounding box center [348, 248] width 529 height 435
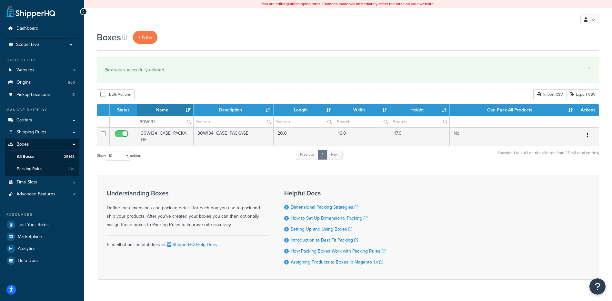
click at [588, 134] on icon "button" at bounding box center [587, 135] width 1 height 5
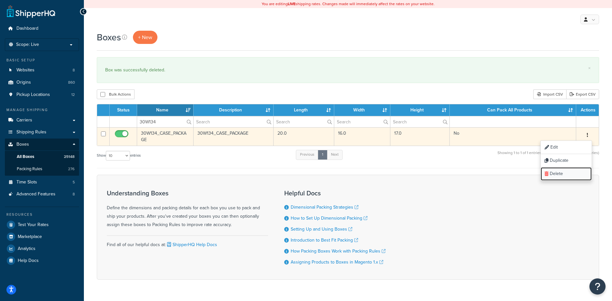
click at [575, 176] on link "Delete" at bounding box center [566, 173] width 51 height 13
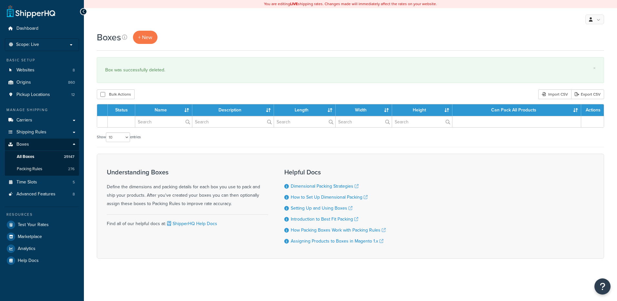
click at [167, 126] on input "text" at bounding box center [163, 121] width 57 height 11
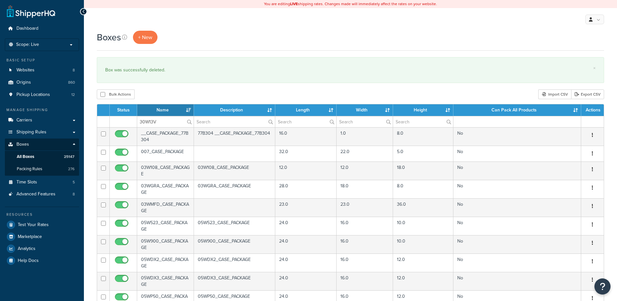
type input "30W13V"
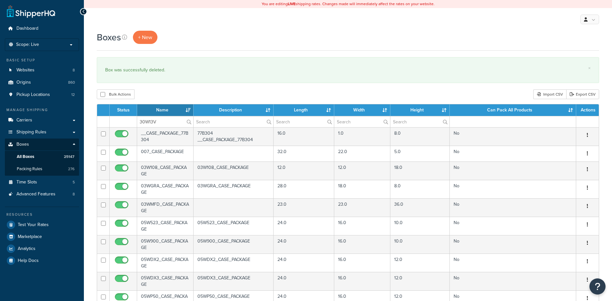
click at [170, 90] on div "Bulk Actions Duplicate [GEOGRAPHIC_DATA] Import CSV Export CSV" at bounding box center [348, 94] width 503 height 10
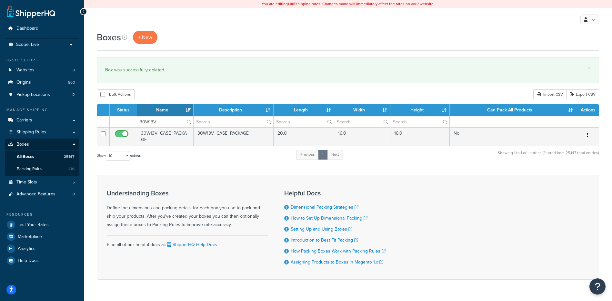
click at [589, 134] on button "button" at bounding box center [587, 135] width 9 height 10
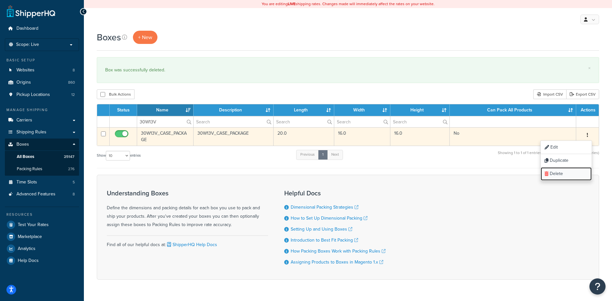
click at [572, 176] on link "Delete" at bounding box center [566, 173] width 51 height 13
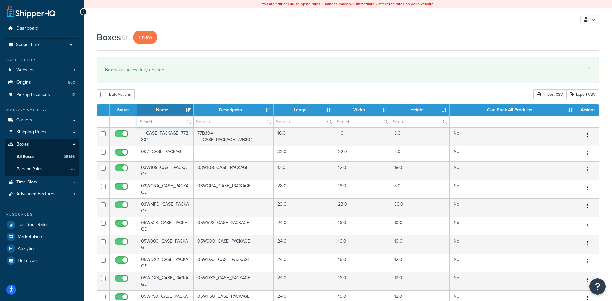
click at [159, 122] on input "text" at bounding box center [165, 121] width 56 height 11
paste input "30W140"
type input "30W140"
click at [159, 93] on div "Bulk Actions Duplicate [GEOGRAPHIC_DATA] Import CSV Export CSV" at bounding box center [348, 94] width 503 height 10
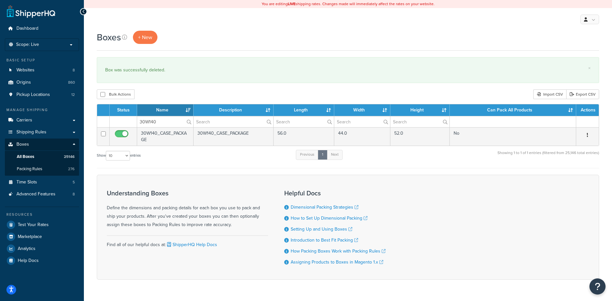
click at [589, 135] on button "button" at bounding box center [587, 135] width 9 height 10
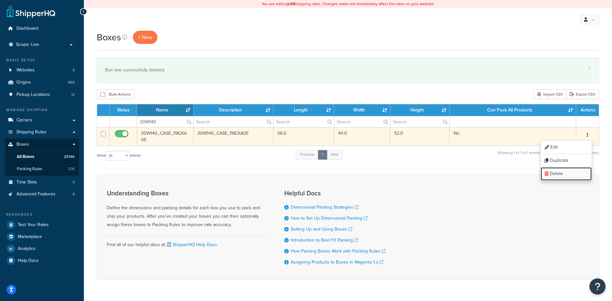
click at [576, 170] on link "Delete" at bounding box center [566, 173] width 51 height 13
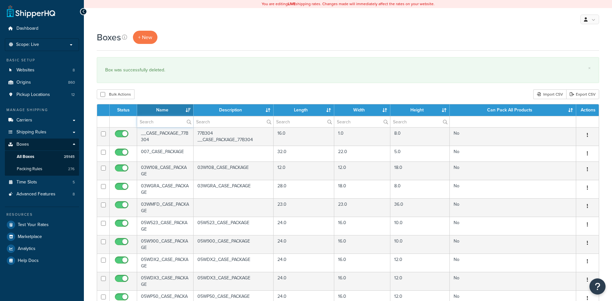
click at [157, 120] on input "text" at bounding box center [165, 121] width 56 height 11
paste input "30W148"
type input "30W148"
click at [167, 93] on div "Bulk Actions Duplicate [GEOGRAPHIC_DATA] Import CSV Export CSV" at bounding box center [348, 94] width 503 height 10
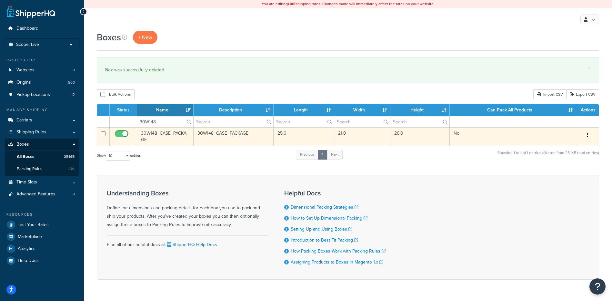
click at [590, 134] on button "button" at bounding box center [587, 135] width 9 height 10
click at [569, 175] on link "Delete" at bounding box center [566, 173] width 51 height 13
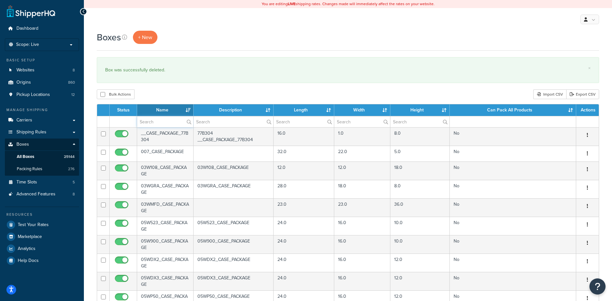
click at [144, 125] on input "text" at bounding box center [165, 121] width 56 height 11
paste input "30W15F"
type input "30W15F"
click at [159, 92] on div "Bulk Actions Duplicate [GEOGRAPHIC_DATA] Import CSV Export CSV" at bounding box center [348, 94] width 503 height 10
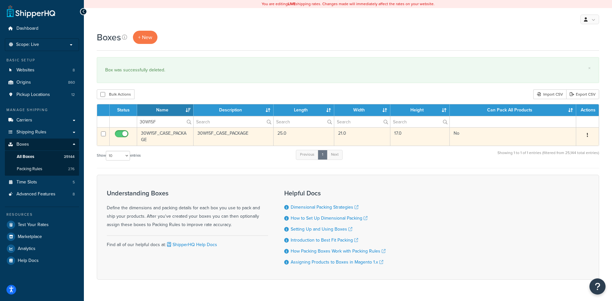
click at [589, 133] on button "button" at bounding box center [587, 135] width 9 height 10
click at [575, 171] on link "Delete" at bounding box center [566, 173] width 51 height 13
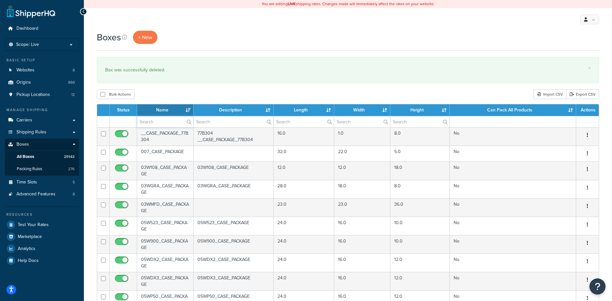
click at [170, 119] on input "text" at bounding box center [165, 121] width 56 height 11
paste input "30W15F"
click at [179, 93] on div "Bulk Actions Duplicate [GEOGRAPHIC_DATA] Import CSV Export CSV" at bounding box center [348, 94] width 503 height 10
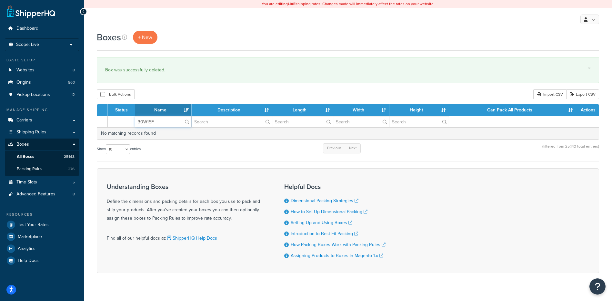
click at [154, 123] on input "30W15F" at bounding box center [163, 121] width 56 height 11
drag, startPoint x: 154, startPoint y: 123, endPoint x: 129, endPoint y: 117, distance: 26.3
click at [129, 117] on tr "30W15F" at bounding box center [348, 121] width 502 height 11
paste input "7B"
type input "30W17B"
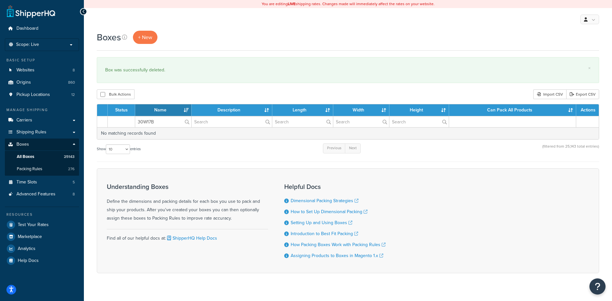
click at [164, 98] on div "Bulk Actions Duplicate Delete Import CSV Export CSV" at bounding box center [348, 94] width 503 height 10
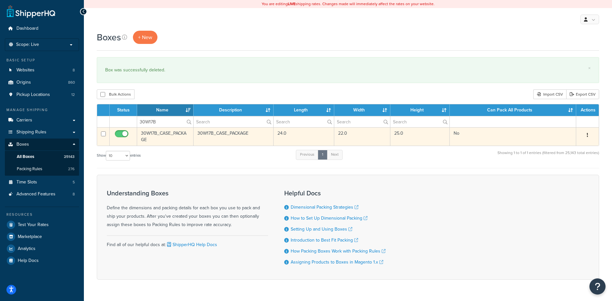
click at [590, 135] on button "button" at bounding box center [587, 135] width 9 height 10
click at [576, 173] on link "Delete" at bounding box center [566, 173] width 51 height 13
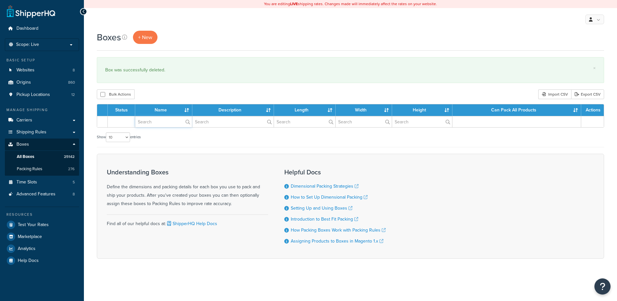
paste input "30W1NC"
drag, startPoint x: 0, startPoint y: 0, endPoint x: 157, endPoint y: 101, distance: 186.2
click at [159, 121] on input "30W1NC" at bounding box center [163, 121] width 57 height 11
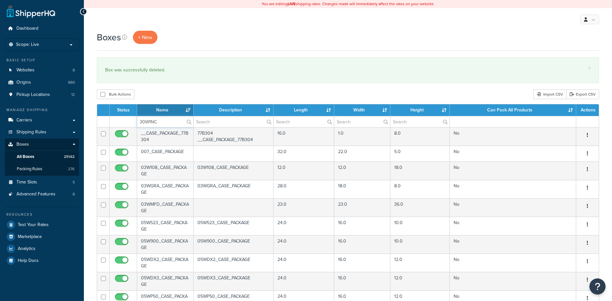
type input "30W1NC"
click at [160, 92] on div "Bulk Actions Duplicate [GEOGRAPHIC_DATA] Import CSV Export CSV" at bounding box center [348, 94] width 503 height 10
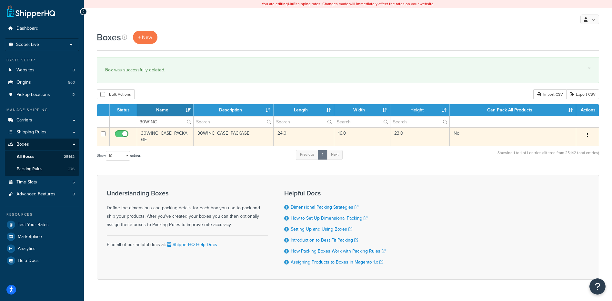
click at [587, 131] on button "button" at bounding box center [587, 135] width 9 height 10
click at [555, 173] on link "Delete" at bounding box center [566, 173] width 51 height 13
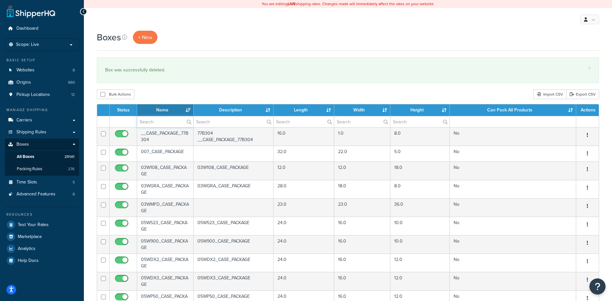
click at [148, 120] on input "text" at bounding box center [165, 121] width 56 height 11
paste input "30W1RS"
type input "30W1RS"
click at [175, 88] on div "Boxes + New × Box was successfully deleted. Bulk Actions Duplicate Delete Impor…" at bounding box center [348, 248] width 529 height 435
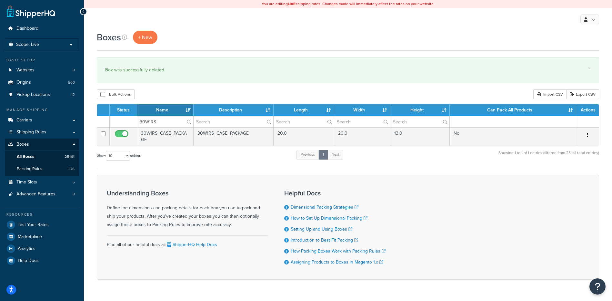
click at [589, 135] on button "button" at bounding box center [587, 135] width 9 height 10
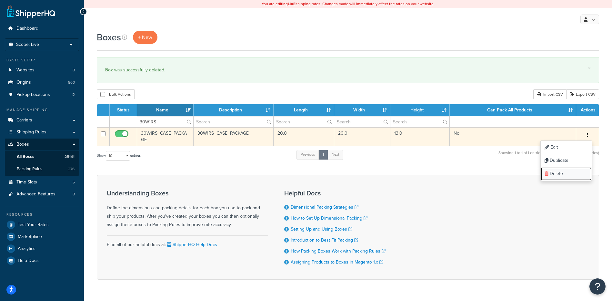
click at [575, 176] on link "Delete" at bounding box center [566, 173] width 51 height 13
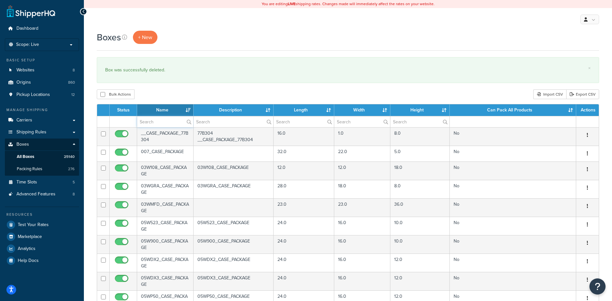
click at [139, 118] on input "text" at bounding box center [165, 121] width 56 height 11
paste input "30W21B"
type input "30W21B"
click at [165, 90] on div "Bulk Actions Duplicate [GEOGRAPHIC_DATA] Import CSV Export CSV" at bounding box center [348, 94] width 503 height 10
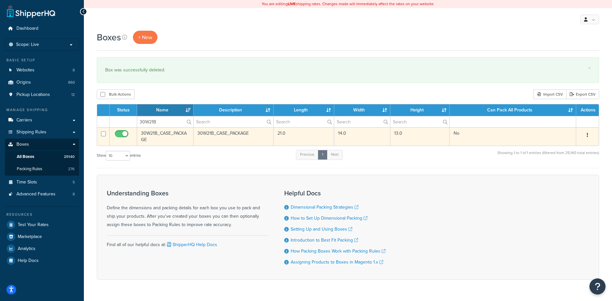
click at [588, 134] on icon "button" at bounding box center [587, 135] width 1 height 5
click at [575, 176] on link "Delete" at bounding box center [566, 173] width 51 height 13
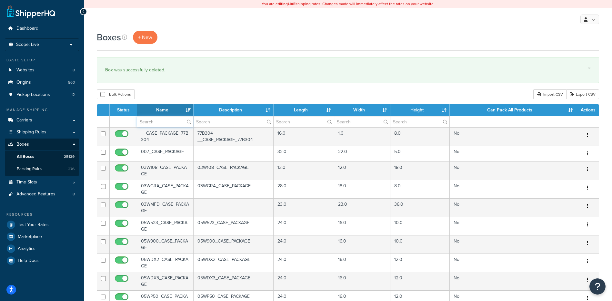
click at [157, 124] on input "text" at bounding box center [165, 121] width 56 height 11
paste input "30W251"
type input "30W251"
click at [171, 93] on div "Bulk Actions Duplicate [GEOGRAPHIC_DATA] Import CSV Export CSV" at bounding box center [348, 94] width 503 height 10
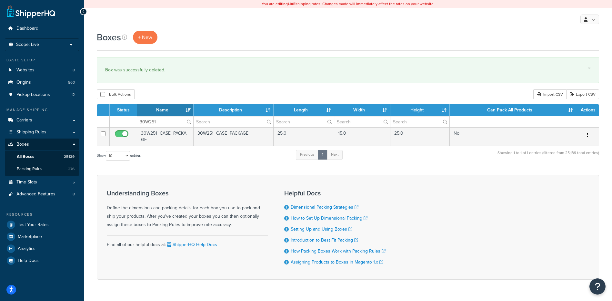
click at [588, 134] on icon "button" at bounding box center [587, 135] width 1 height 5
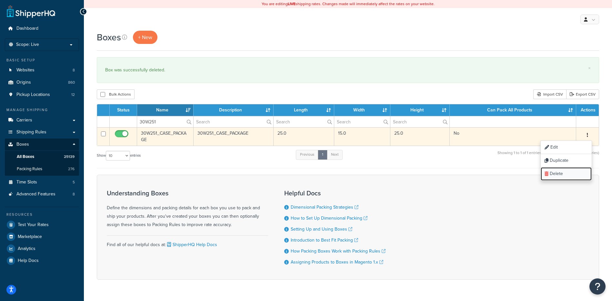
click at [573, 172] on link "Delete" at bounding box center [566, 173] width 51 height 13
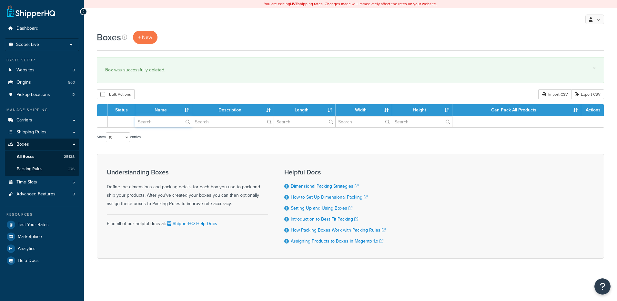
paste input "30W28M"
click at [157, 121] on input "text" at bounding box center [163, 121] width 57 height 11
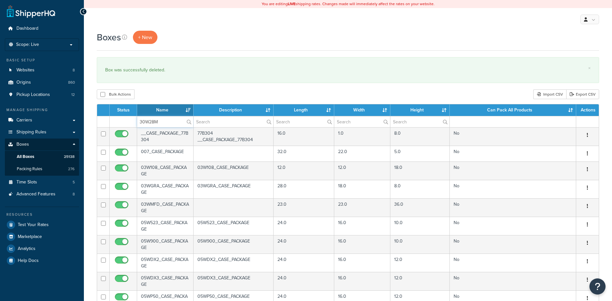
type input "30W28M"
click at [174, 87] on div "Boxes + New × Box was successfully deleted. Bulk Actions Duplicate [GEOGRAPHIC_…" at bounding box center [348, 248] width 529 height 435
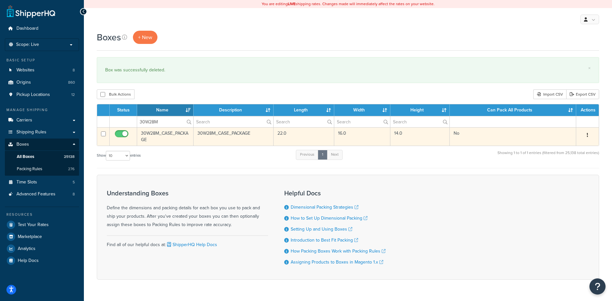
click at [589, 133] on button "button" at bounding box center [587, 135] width 9 height 10
click at [579, 175] on link "Delete" at bounding box center [566, 173] width 51 height 13
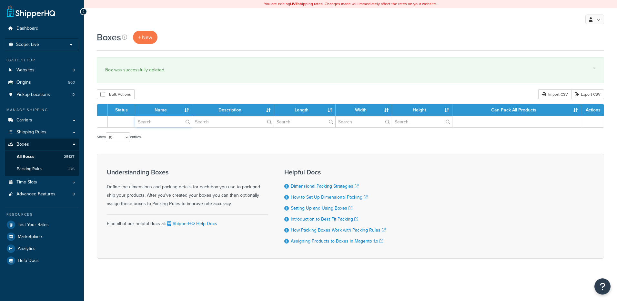
drag, startPoint x: 0, startPoint y: 0, endPoint x: 148, endPoint y: 124, distance: 193.4
click at [148, 124] on input "text" at bounding box center [163, 121] width 57 height 11
paste input "30W2FC"
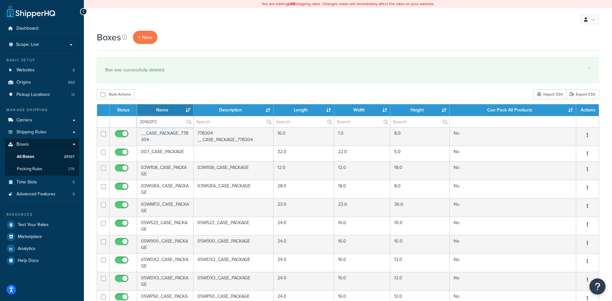
type input "30W2FC"
click at [160, 93] on div "Bulk Actions Duplicate [GEOGRAPHIC_DATA] Import CSV Export CSV" at bounding box center [348, 94] width 503 height 10
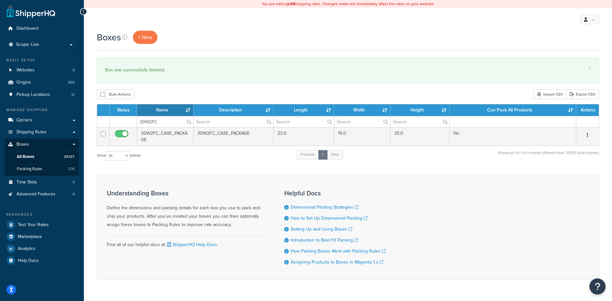
click at [589, 136] on button "button" at bounding box center [587, 135] width 9 height 10
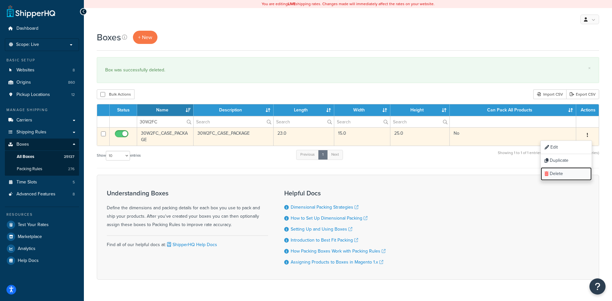
click at [575, 174] on link "Delete" at bounding box center [566, 173] width 51 height 13
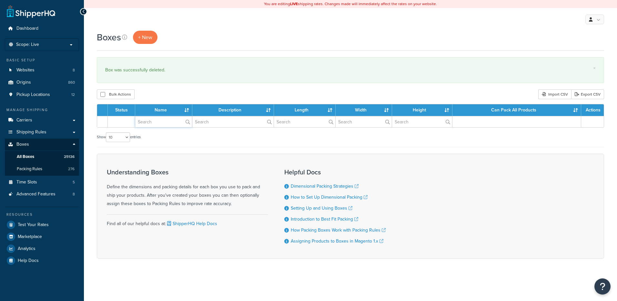
drag, startPoint x: 0, startPoint y: 0, endPoint x: 163, endPoint y: 124, distance: 205.0
click at [163, 124] on input "text" at bounding box center [163, 121] width 57 height 11
paste input "30W318"
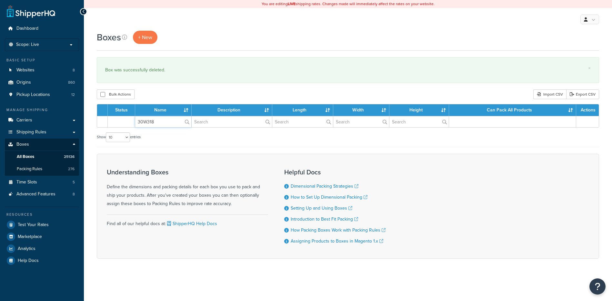
type input "30W318"
click at [167, 97] on div "Bulk Actions Duplicate [GEOGRAPHIC_DATA] Import CSV Export CSV" at bounding box center [348, 94] width 503 height 10
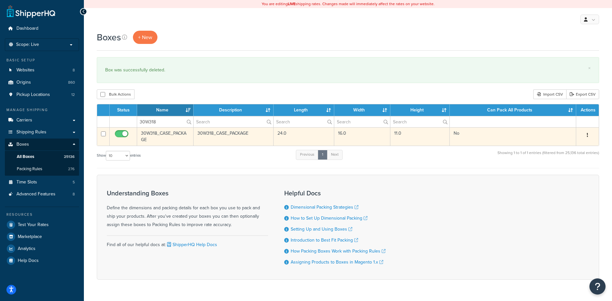
click at [589, 135] on button "button" at bounding box center [587, 135] width 9 height 10
click at [574, 173] on link "Delete" at bounding box center [566, 173] width 51 height 13
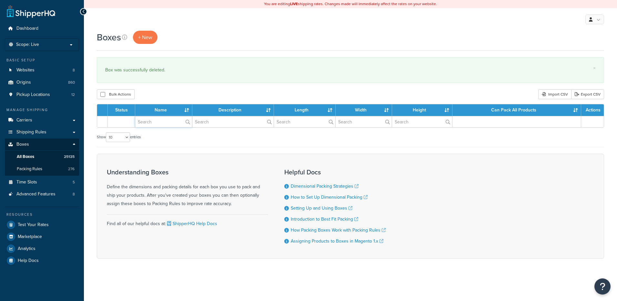
drag, startPoint x: 0, startPoint y: 0, endPoint x: 148, endPoint y: 120, distance: 190.5
click at [148, 120] on input "text" at bounding box center [163, 121] width 57 height 11
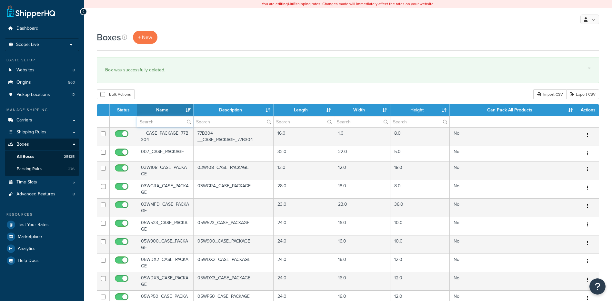
paste input "30W32F"
type input "30W32F"
click at [157, 94] on div "Bulk Actions Duplicate [GEOGRAPHIC_DATA] Import CSV Export CSV" at bounding box center [348, 94] width 503 height 10
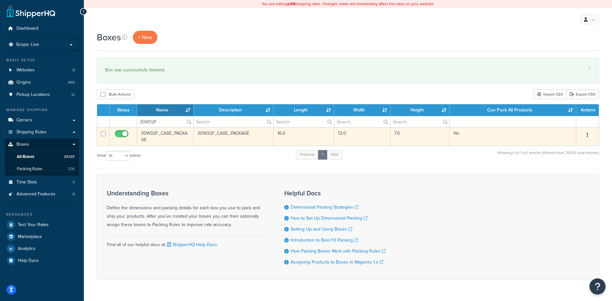
click at [587, 134] on icon "button" at bounding box center [587, 135] width 1 height 5
click at [575, 171] on link "Delete" at bounding box center [566, 173] width 51 height 13
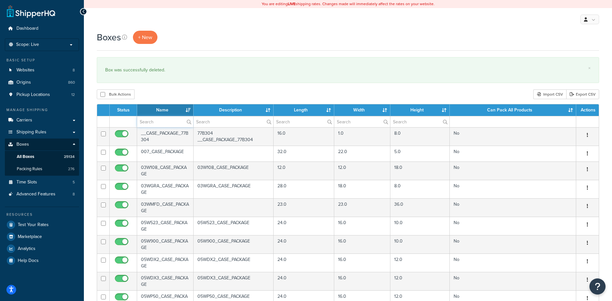
click at [157, 121] on input "text" at bounding box center [165, 121] width 56 height 11
paste input "30W32P"
type input "30W32P"
click at [181, 93] on div "Bulk Actions Duplicate [GEOGRAPHIC_DATA] Import CSV Export CSV" at bounding box center [348, 94] width 503 height 10
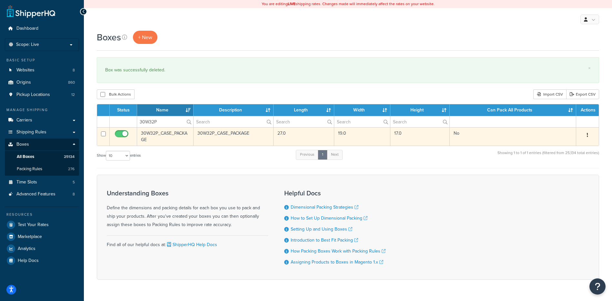
click at [586, 133] on button "button" at bounding box center [587, 135] width 9 height 10
click at [561, 173] on link "Delete" at bounding box center [566, 173] width 51 height 13
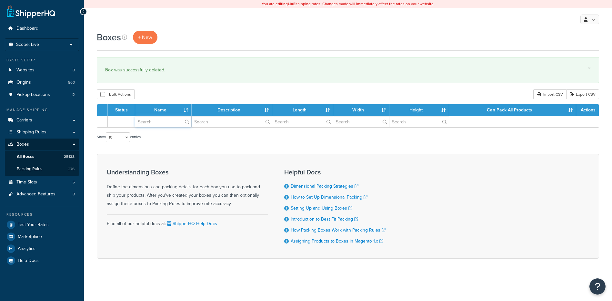
paste input "30W3DP"
click at [149, 126] on input "text" at bounding box center [163, 121] width 56 height 11
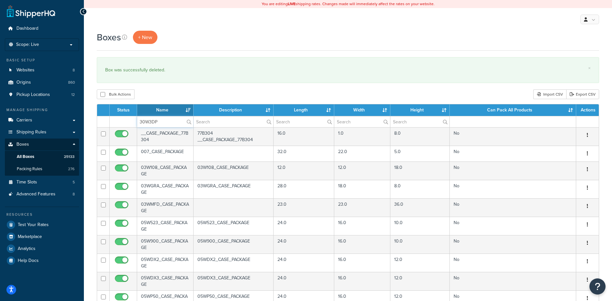
type input "30W3DP"
click at [167, 95] on div "Bulk Actions Duplicate [GEOGRAPHIC_DATA] Import CSV Export CSV" at bounding box center [348, 94] width 503 height 10
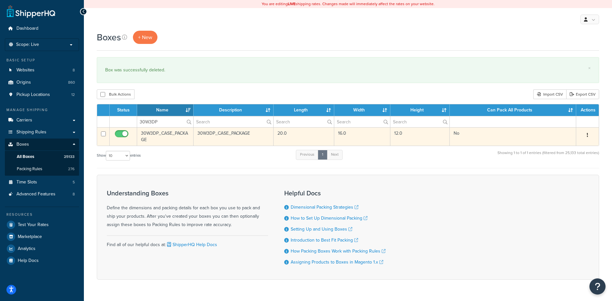
click at [589, 134] on button "button" at bounding box center [587, 135] width 9 height 10
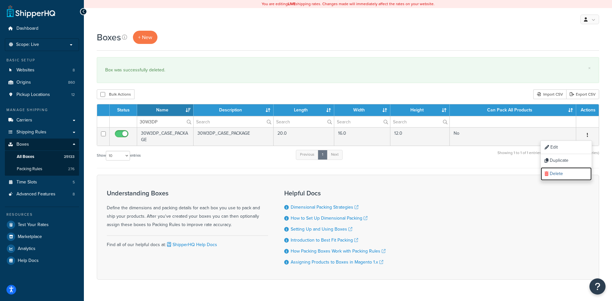
click at [565, 173] on link "Delete" at bounding box center [566, 173] width 51 height 13
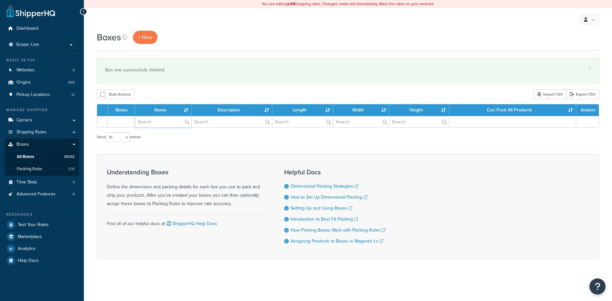
click at [145, 123] on input "text" at bounding box center [163, 121] width 56 height 11
paste input "30W432"
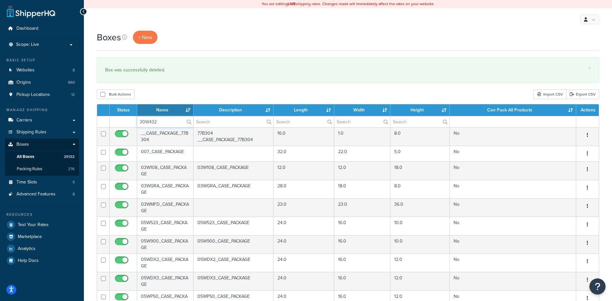
type input "30W432"
click at [175, 97] on div "Bulk Actions Duplicate [GEOGRAPHIC_DATA] Import CSV Export CSV" at bounding box center [348, 94] width 503 height 10
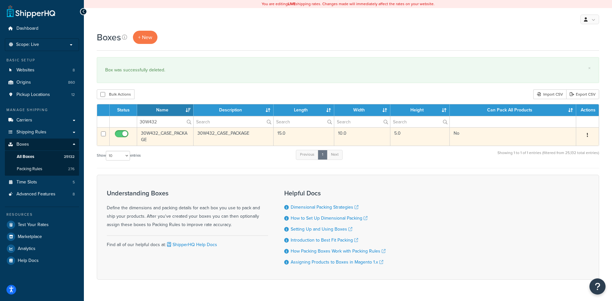
click at [587, 135] on icon "button" at bounding box center [587, 135] width 1 height 5
click at [567, 172] on link "Delete" at bounding box center [566, 173] width 51 height 13
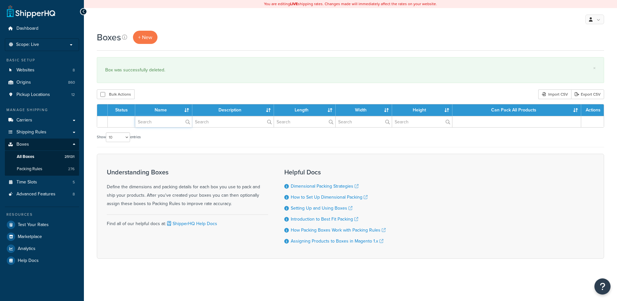
drag, startPoint x: 0, startPoint y: 0, endPoint x: 168, endPoint y: 126, distance: 210.1
click at [168, 126] on input "text" at bounding box center [163, 121] width 57 height 11
paste input "30W48T"
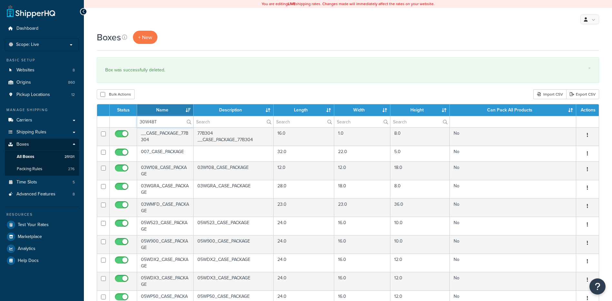
type input "30W48T"
click at [169, 93] on div "Bulk Actions Duplicate [GEOGRAPHIC_DATA] Import CSV Export CSV" at bounding box center [348, 94] width 503 height 10
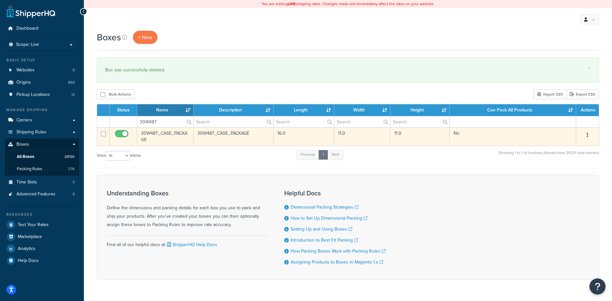
click at [588, 134] on icon "button" at bounding box center [587, 135] width 1 height 5
click at [572, 174] on link "Delete" at bounding box center [566, 173] width 51 height 13
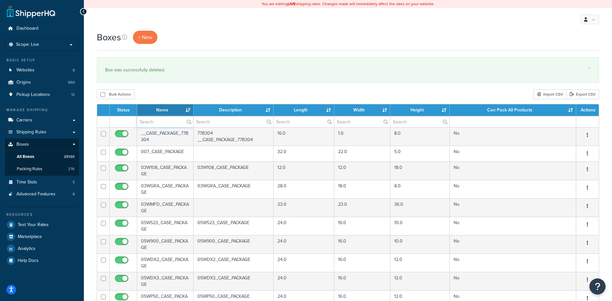
paste input "30W48T"
click at [186, 94] on div "Bulk Actions Duplicate [GEOGRAPHIC_DATA] Import CSV Export CSV" at bounding box center [348, 94] width 503 height 10
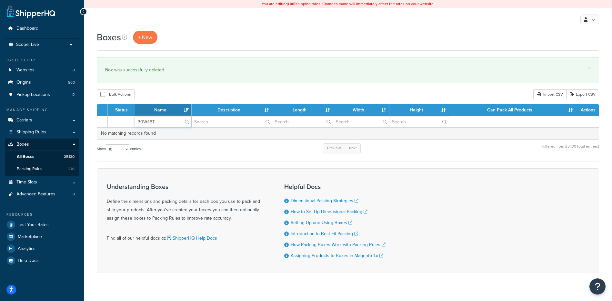
drag, startPoint x: 165, startPoint y: 122, endPoint x: 117, endPoint y: 116, distance: 48.2
click at [117, 116] on table "Status Name Description Length Width Height Can Pack All Products Actions 30W48…" at bounding box center [348, 122] width 503 height 36
paste input "DW"
type input "30W4DW"
click at [177, 82] on div "× Box was successfully deleted." at bounding box center [348, 70] width 503 height 26
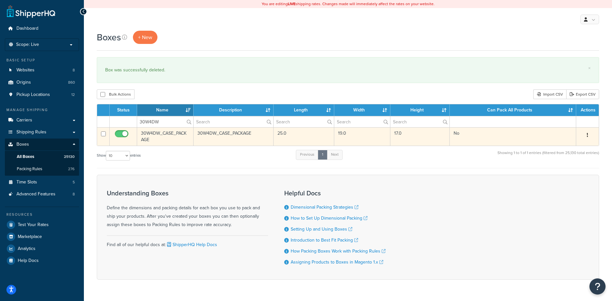
click at [589, 136] on button "button" at bounding box center [587, 135] width 9 height 10
click at [579, 171] on link "Delete" at bounding box center [566, 173] width 51 height 13
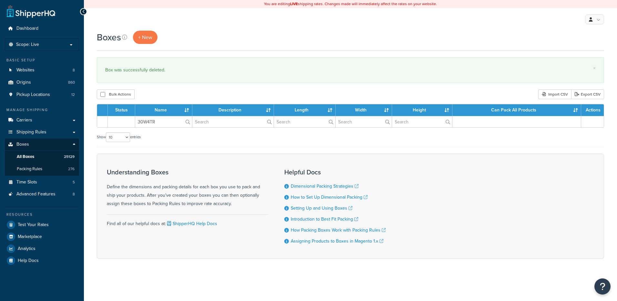
type input "30W4TR"
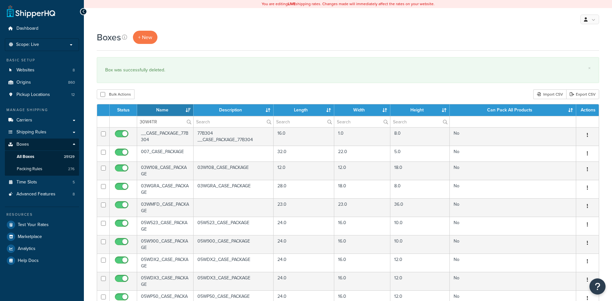
click at [179, 88] on div "Boxes + New × Box was successfully deleted. Bulk Actions Duplicate Delete Impor…" at bounding box center [348, 248] width 529 height 435
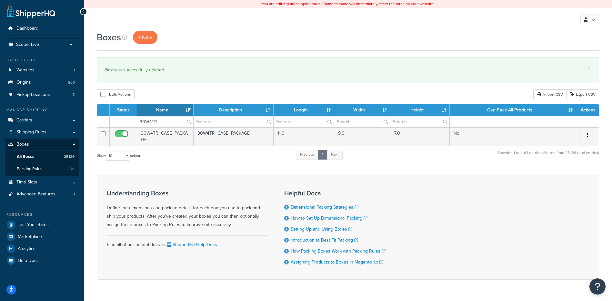
click at [589, 134] on button "button" at bounding box center [587, 135] width 9 height 10
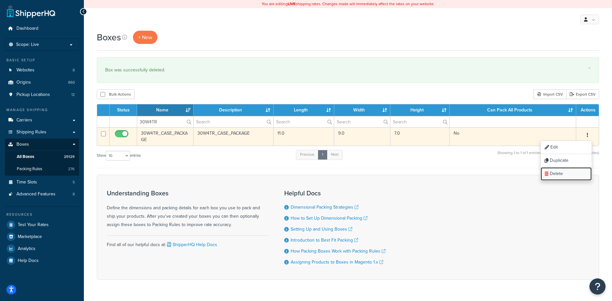
click at [573, 177] on link "Delete" at bounding box center [566, 173] width 51 height 13
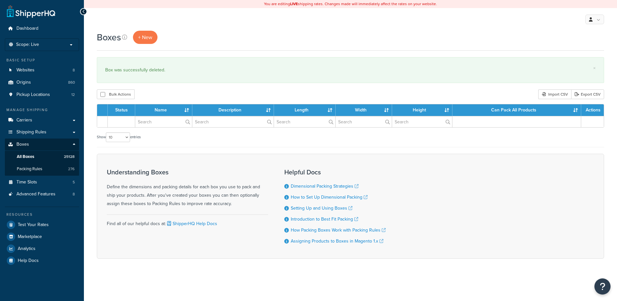
click at [156, 125] on input "text" at bounding box center [163, 121] width 57 height 11
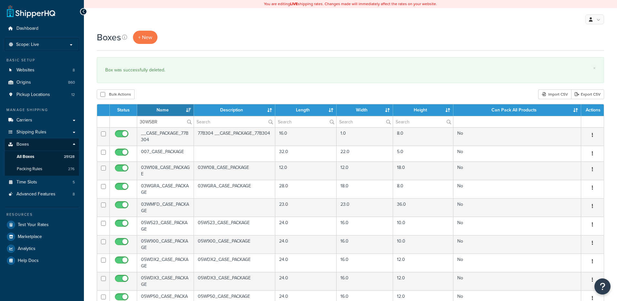
type input "30W5BR"
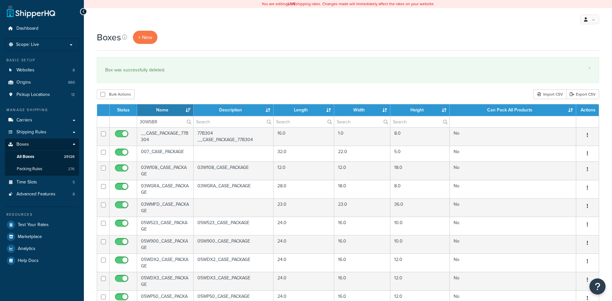
click at [165, 88] on div "Boxes + New × Box was successfully deleted. Bulk Actions Duplicate [GEOGRAPHIC_…" at bounding box center [348, 248] width 529 height 435
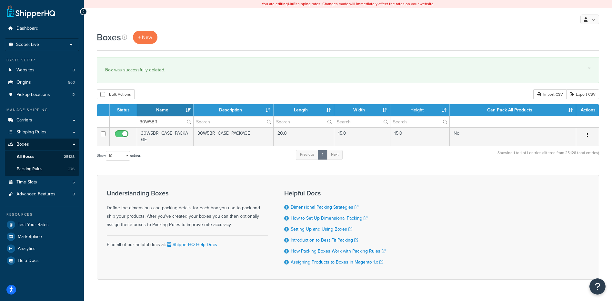
click at [588, 136] on icon "button" at bounding box center [587, 135] width 1 height 5
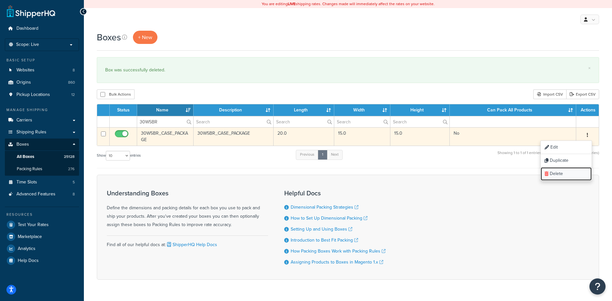
click at [576, 178] on link "Delete" at bounding box center [566, 173] width 51 height 13
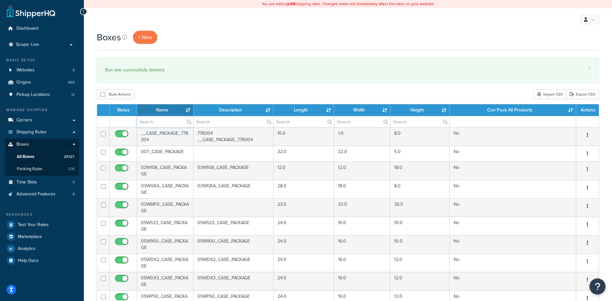
paste input "30W6TR"
click at [158, 124] on input "text" at bounding box center [165, 121] width 56 height 11
type input "30W6TR"
click at [161, 90] on div "Bulk Actions Duplicate Delete Import CSV Export CSV" at bounding box center [348, 94] width 503 height 10
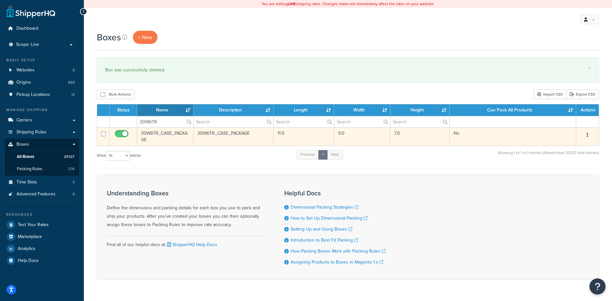
click at [589, 135] on button "button" at bounding box center [587, 135] width 9 height 10
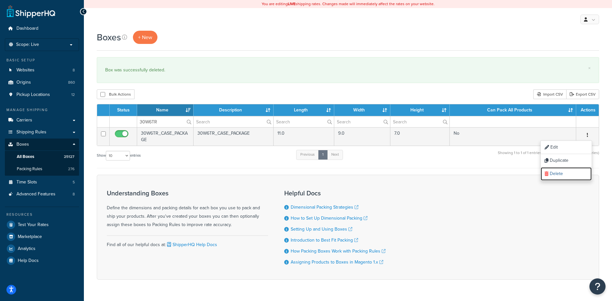
drag, startPoint x: 574, startPoint y: 176, endPoint x: 345, endPoint y: 17, distance: 278.6
click at [574, 176] on link "Delete" at bounding box center [566, 173] width 51 height 13
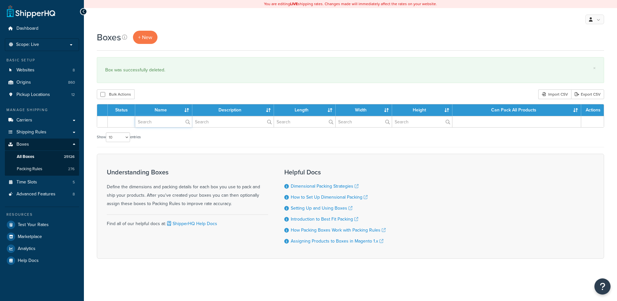
click at [159, 121] on input "text" at bounding box center [163, 121] width 57 height 11
paste input "30W70G"
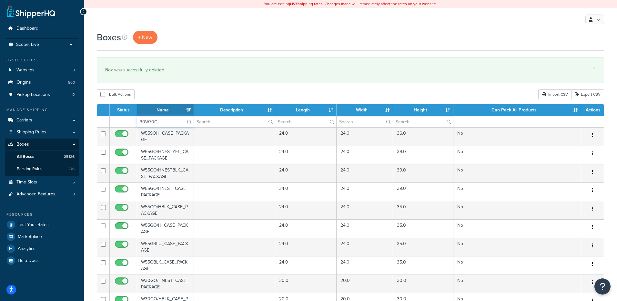
type input "30W70G"
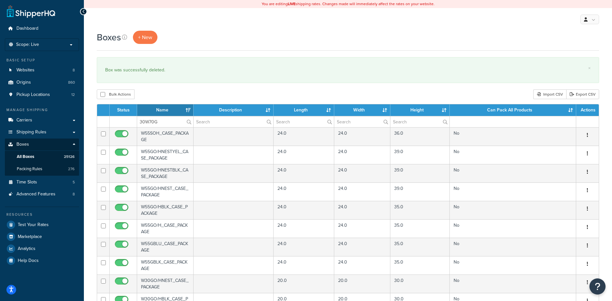
click at [170, 90] on div "Bulk Actions Duplicate [GEOGRAPHIC_DATA] Import CSV Export CSV" at bounding box center [348, 94] width 503 height 10
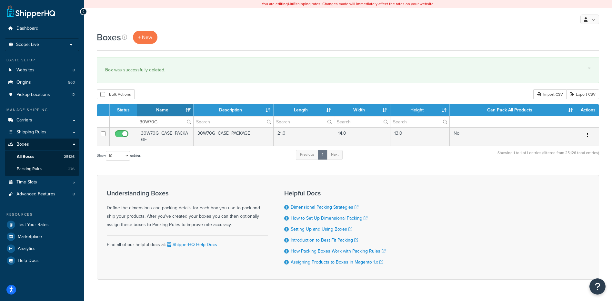
click at [588, 135] on icon "button" at bounding box center [587, 135] width 1 height 5
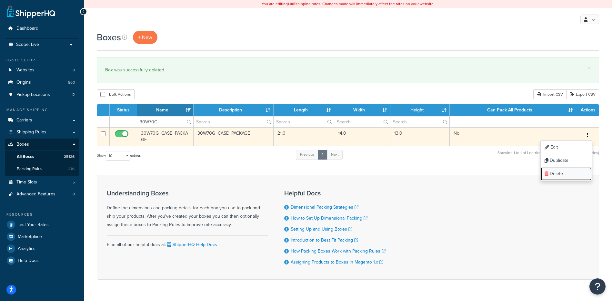
click at [581, 172] on link "Delete" at bounding box center [566, 173] width 51 height 13
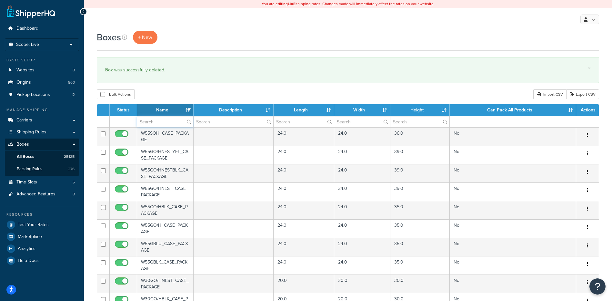
click at [148, 124] on input "text" at bounding box center [165, 121] width 56 height 11
paste input "30W70G"
click at [165, 91] on div "Bulk Actions Duplicate [GEOGRAPHIC_DATA] Import CSV Export CSV" at bounding box center [348, 94] width 503 height 10
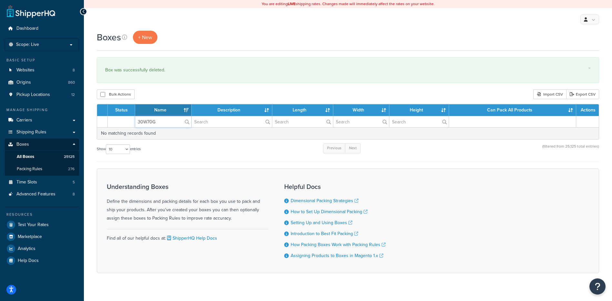
paste input "1"
drag, startPoint x: 171, startPoint y: 124, endPoint x: 110, endPoint y: 119, distance: 61.2
click at [110, 119] on tr "30W70G" at bounding box center [348, 121] width 502 height 11
type input "30W71G"
click at [183, 82] on div "× Box was successfully deleted." at bounding box center [348, 70] width 503 height 26
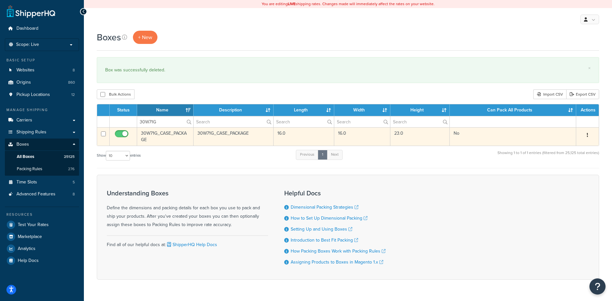
click at [589, 136] on button "button" at bounding box center [587, 135] width 9 height 10
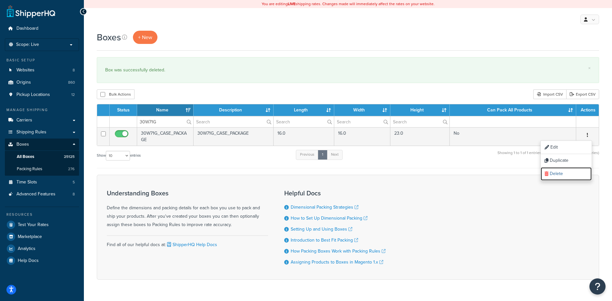
drag, startPoint x: 572, startPoint y: 175, endPoint x: 334, endPoint y: 20, distance: 284.0
click at [572, 175] on link "Delete" at bounding box center [566, 173] width 51 height 13
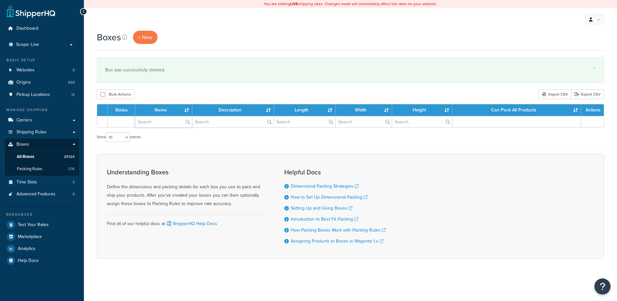
drag, startPoint x: 0, startPoint y: 0, endPoint x: 160, endPoint y: 118, distance: 199.5
click at [160, 118] on input "text" at bounding box center [163, 121] width 57 height 11
paste input "30W89G"
type input "30W89G"
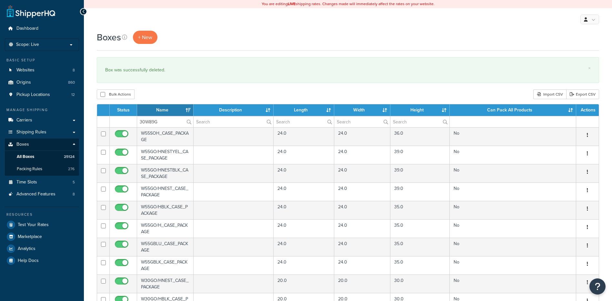
click at [169, 92] on div "Bulk Actions Duplicate [GEOGRAPHIC_DATA] Import CSV Export CSV" at bounding box center [348, 94] width 503 height 10
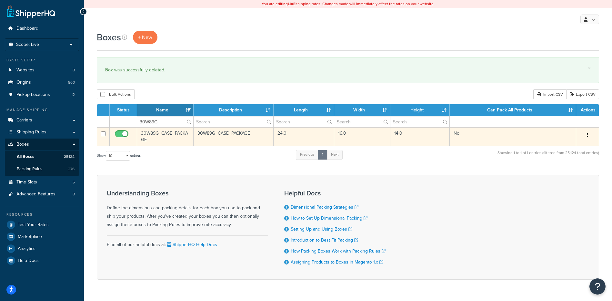
click at [587, 135] on button "button" at bounding box center [587, 135] width 9 height 10
click at [571, 174] on link "Delete" at bounding box center [566, 173] width 51 height 13
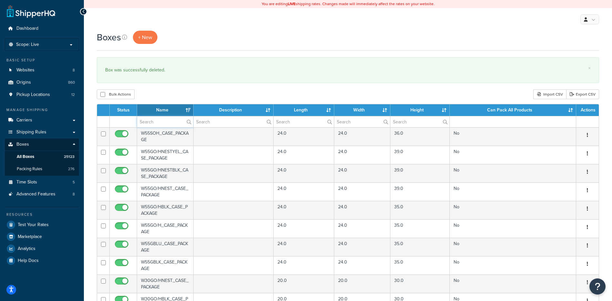
click at [164, 125] on input "text" at bounding box center [165, 121] width 56 height 11
paste input "30W89G"
click at [168, 94] on div "Bulk Actions Duplicate [GEOGRAPHIC_DATA] Import CSV Export CSV" at bounding box center [348, 94] width 503 height 10
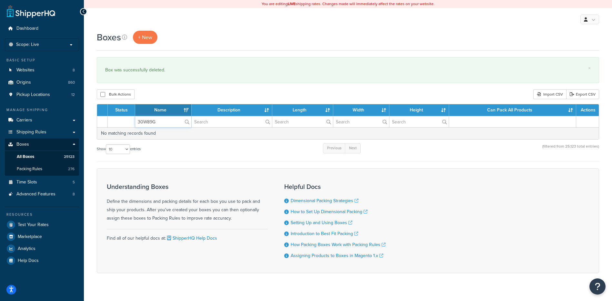
paste input "Y"
drag, startPoint x: 161, startPoint y: 125, endPoint x: 140, endPoint y: 113, distance: 23.9
click at [131, 119] on tr "30W89Y" at bounding box center [348, 121] width 502 height 11
type input "30W89Y"
click at [189, 87] on div "Boxes + New × Box was successfully deleted. Bulk Actions Duplicate [GEOGRAPHIC_…" at bounding box center [348, 163] width 529 height 265
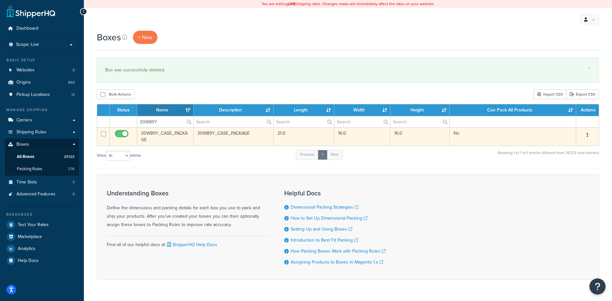
click at [590, 136] on button "button" at bounding box center [587, 135] width 9 height 10
click at [569, 177] on link "Delete" at bounding box center [566, 173] width 51 height 13
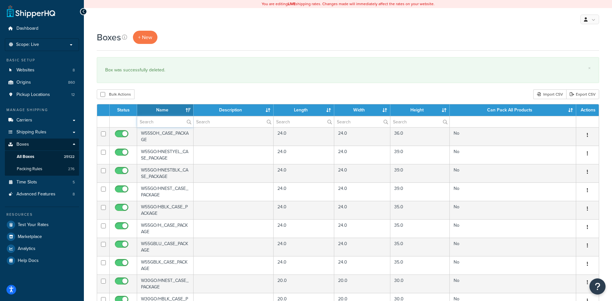
click at [167, 126] on input "text" at bounding box center [165, 121] width 56 height 11
paste input "30W8BS"
type input "30W8BS"
click at [167, 91] on div "Bulk Actions Duplicate [GEOGRAPHIC_DATA] Import CSV Export CSV" at bounding box center [348, 94] width 503 height 10
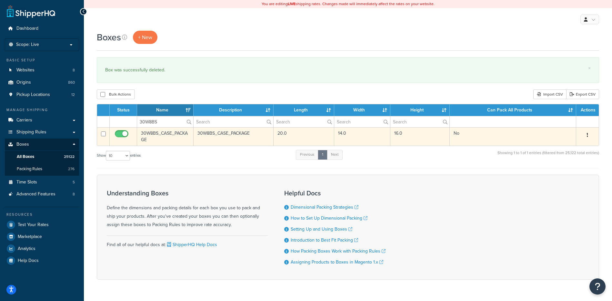
click at [586, 135] on button "button" at bounding box center [587, 135] width 9 height 10
click at [573, 178] on link "Delete" at bounding box center [566, 173] width 51 height 13
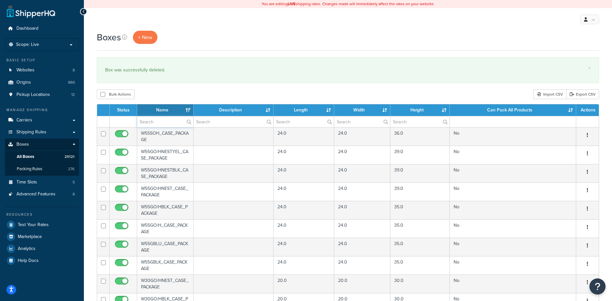
drag, startPoint x: 159, startPoint y: 120, endPoint x: 161, endPoint y: 114, distance: 6.8
click at [159, 120] on input "text" at bounding box center [165, 121] width 56 height 11
paste input "30W8F5"
type input "30W8F5"
click at [169, 98] on div "Bulk Actions Duplicate Delete Import CSV Export CSV" at bounding box center [348, 94] width 503 height 10
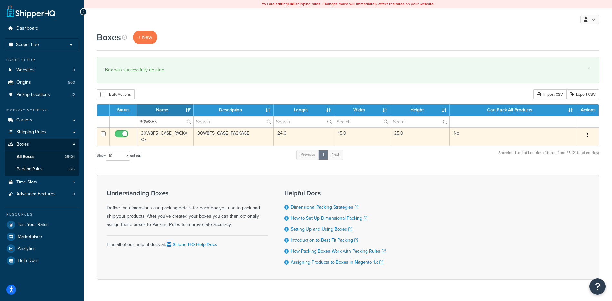
click at [590, 135] on button "button" at bounding box center [587, 135] width 9 height 10
click at [575, 174] on link "Delete" at bounding box center [566, 173] width 51 height 13
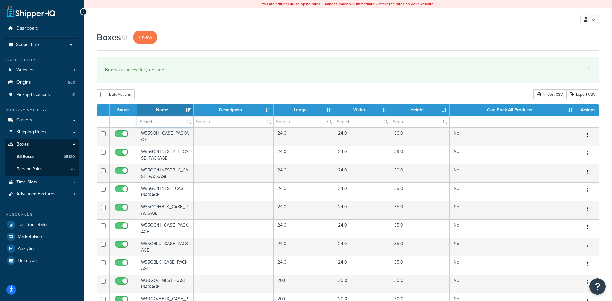
paste input "30W8WF"
type input "30W8WF"
click at [168, 87] on div "Boxes + New × Box was successfully deleted. Bulk Actions Duplicate [GEOGRAPHIC_…" at bounding box center [348, 249] width 529 height 437
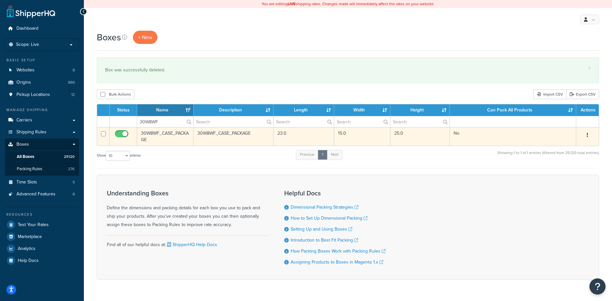
click at [588, 136] on icon "button" at bounding box center [587, 135] width 1 height 5
click at [570, 173] on link "Delete" at bounding box center [566, 173] width 51 height 13
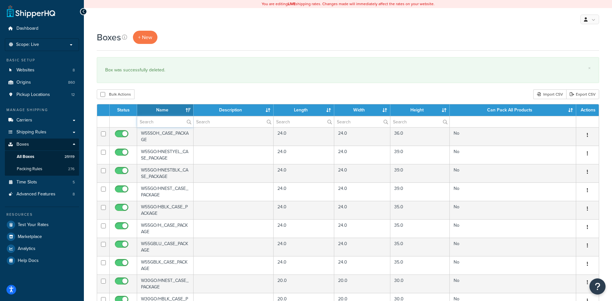
click at [149, 120] on input "text" at bounding box center [165, 121] width 56 height 11
paste input "30W913"
type input "30W913"
click at [183, 83] on div "× Box was successfully deleted." at bounding box center [348, 70] width 503 height 26
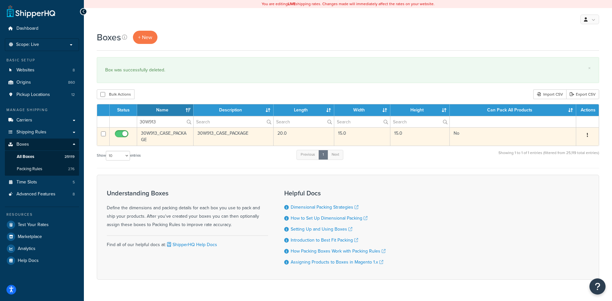
click at [590, 135] on button "button" at bounding box center [587, 135] width 9 height 10
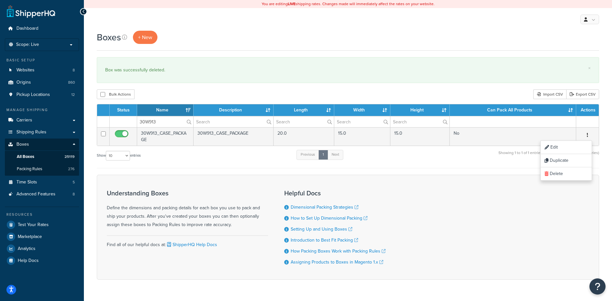
click at [578, 184] on div "Understanding Boxes Define the dimensions and packing details for each box you …" at bounding box center [348, 227] width 503 height 105
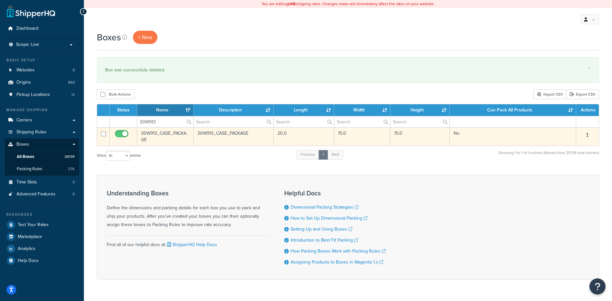
click at [588, 132] on button "button" at bounding box center [587, 135] width 9 height 10
click at [573, 173] on link "Delete" at bounding box center [566, 173] width 51 height 13
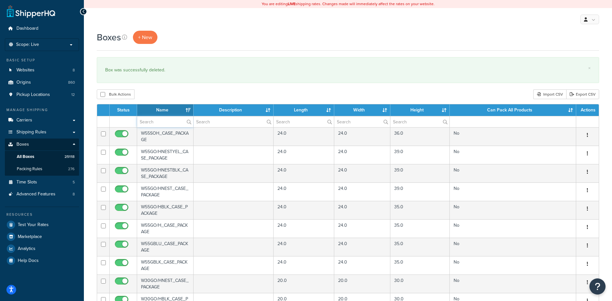
paste input "30W978"
type input "30W978"
click at [172, 94] on div "Bulk Actions Duplicate [GEOGRAPHIC_DATA] Import CSV Export CSV" at bounding box center [348, 94] width 503 height 10
